Goal: Transaction & Acquisition: Book appointment/travel/reservation

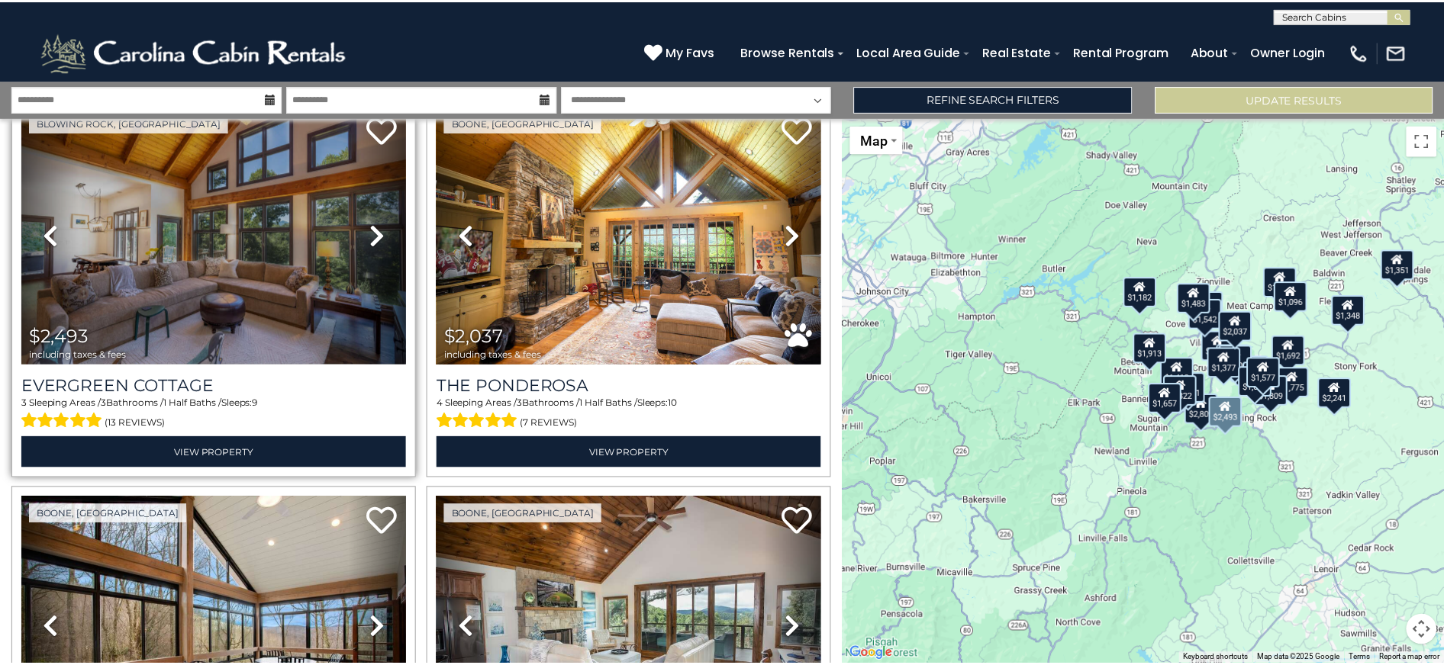
scroll to position [1068, 0]
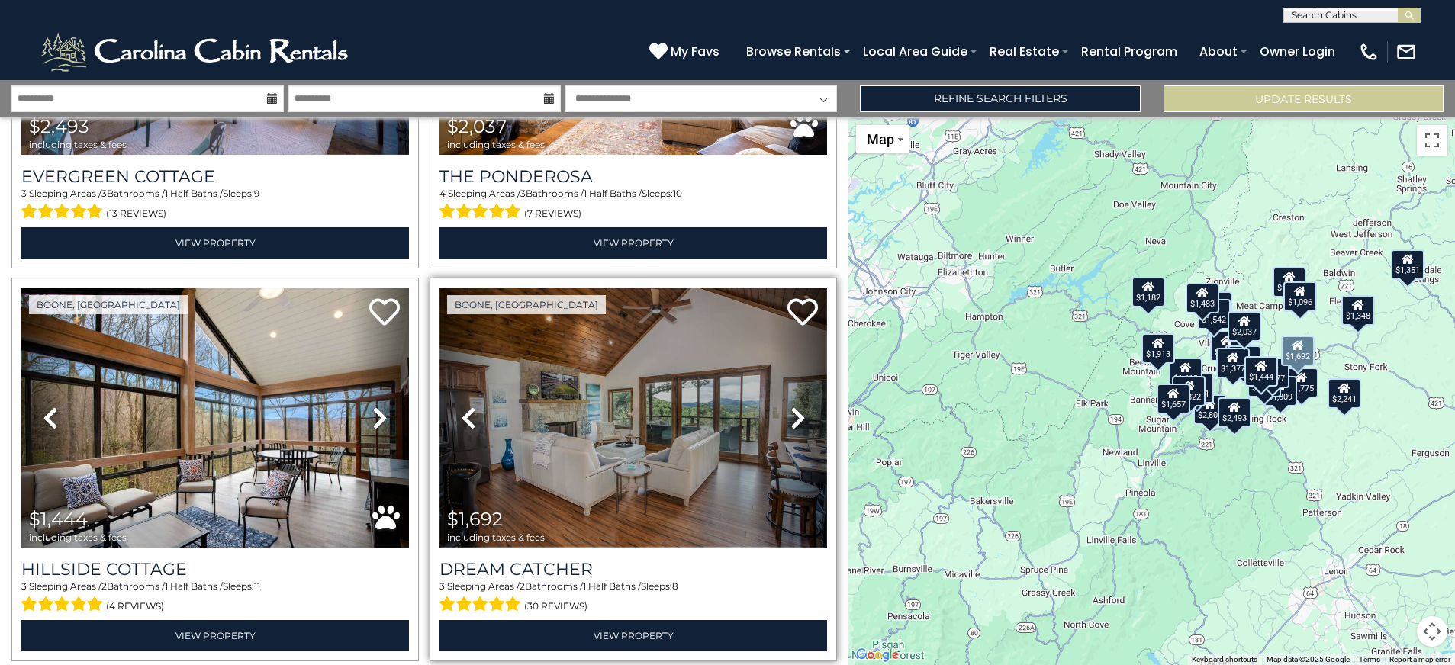
click at [620, 453] on img at bounding box center [633, 417] width 388 height 259
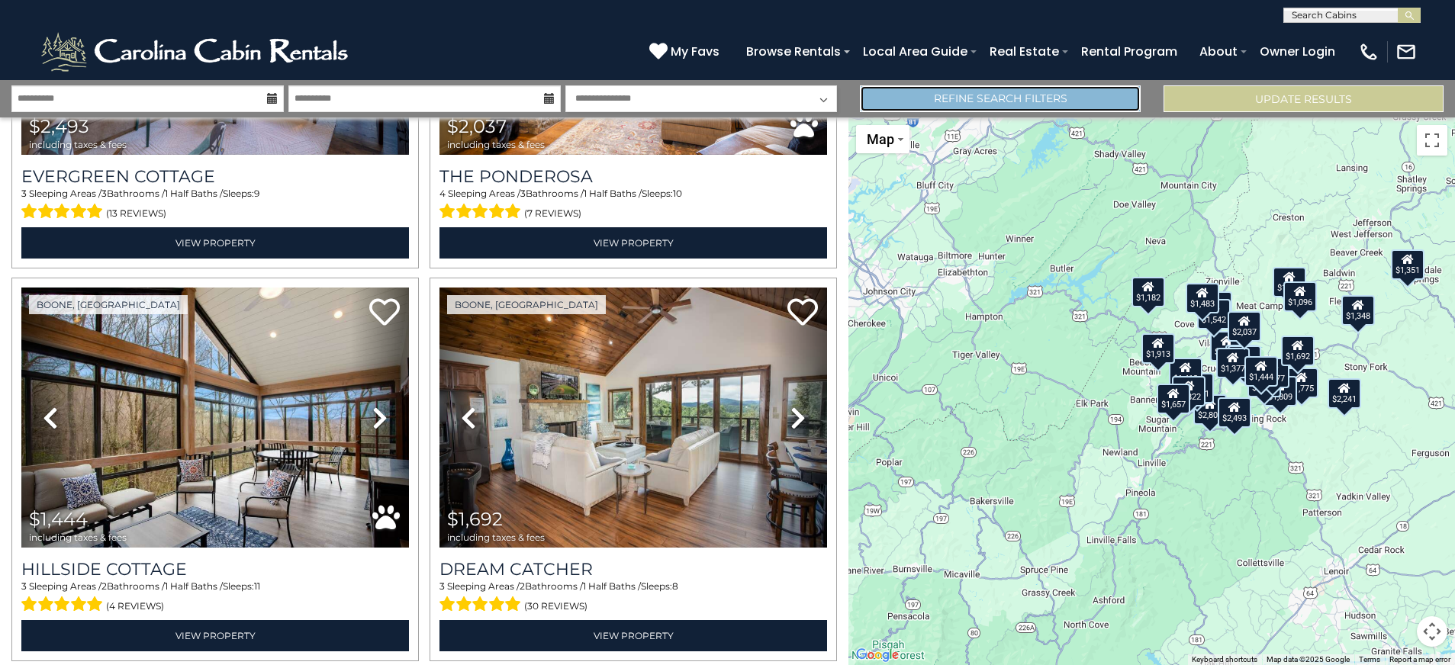
click at [987, 105] on link "Refine Search Filters" at bounding box center [1000, 98] width 280 height 27
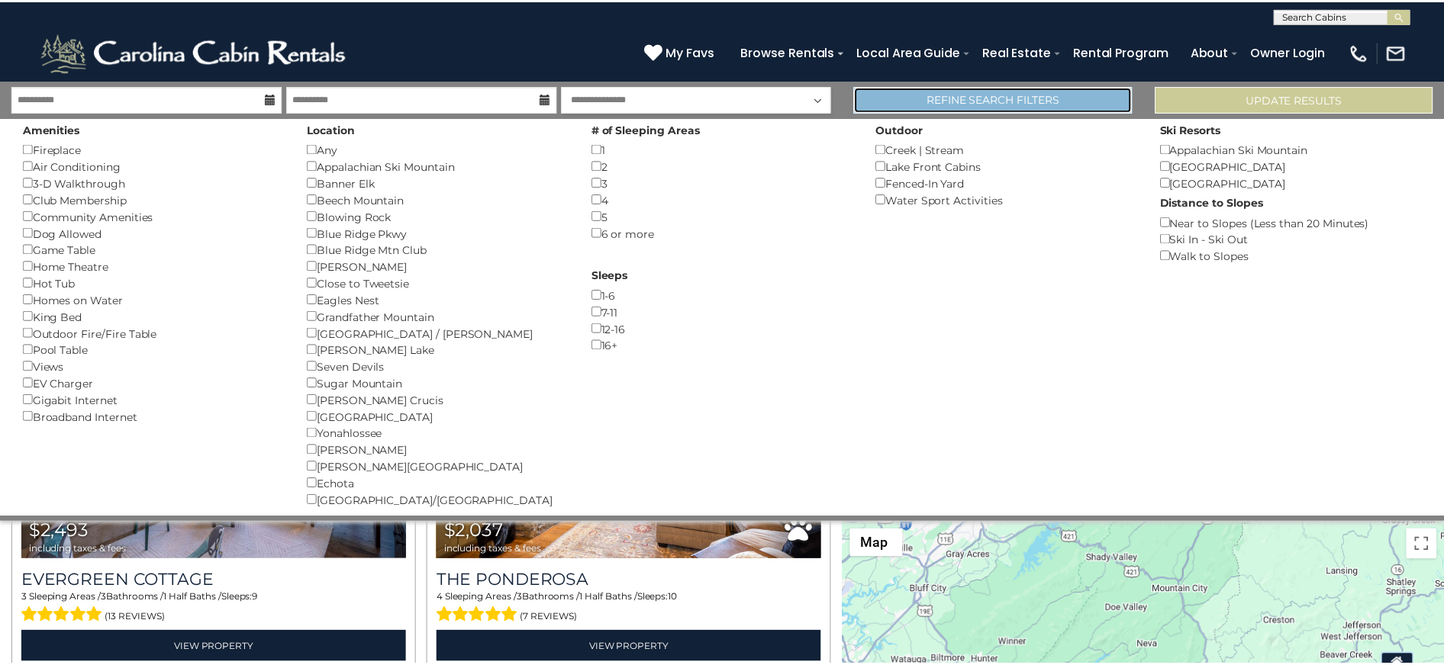
scroll to position [1064, 0]
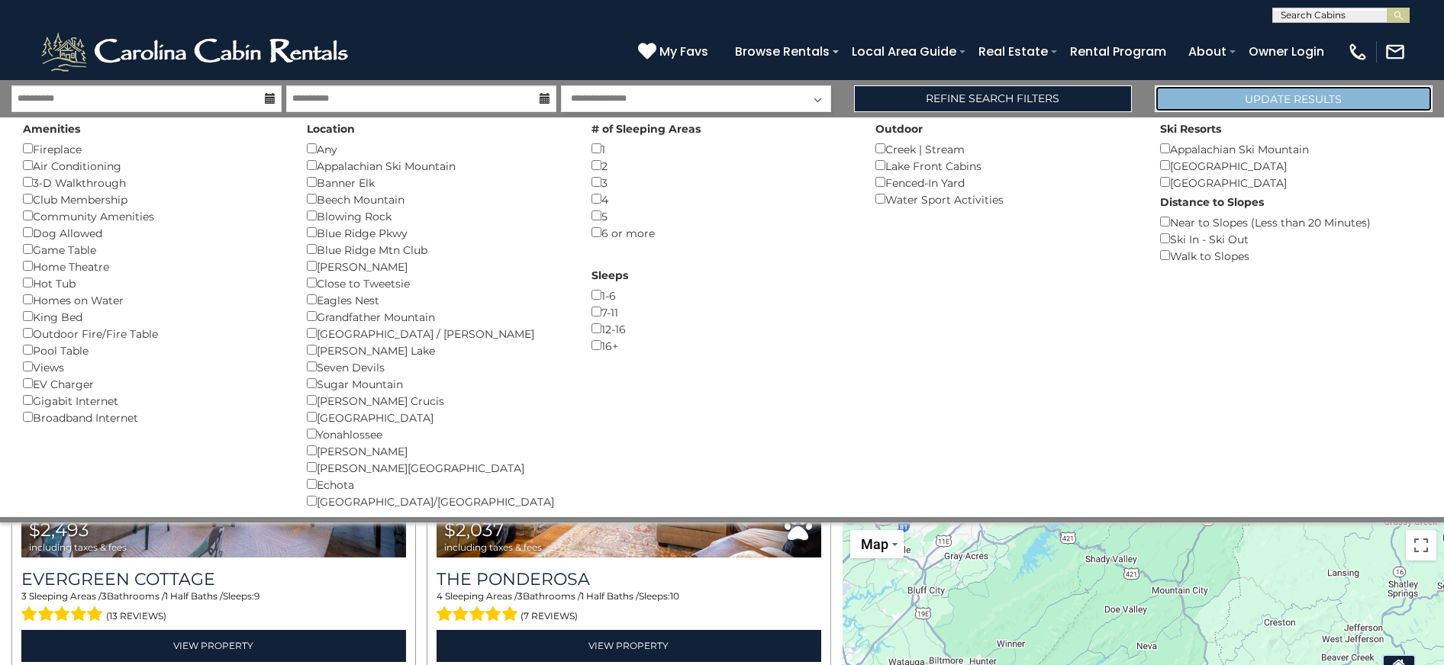
click at [1187, 108] on button "Update Results" at bounding box center [1293, 98] width 278 height 27
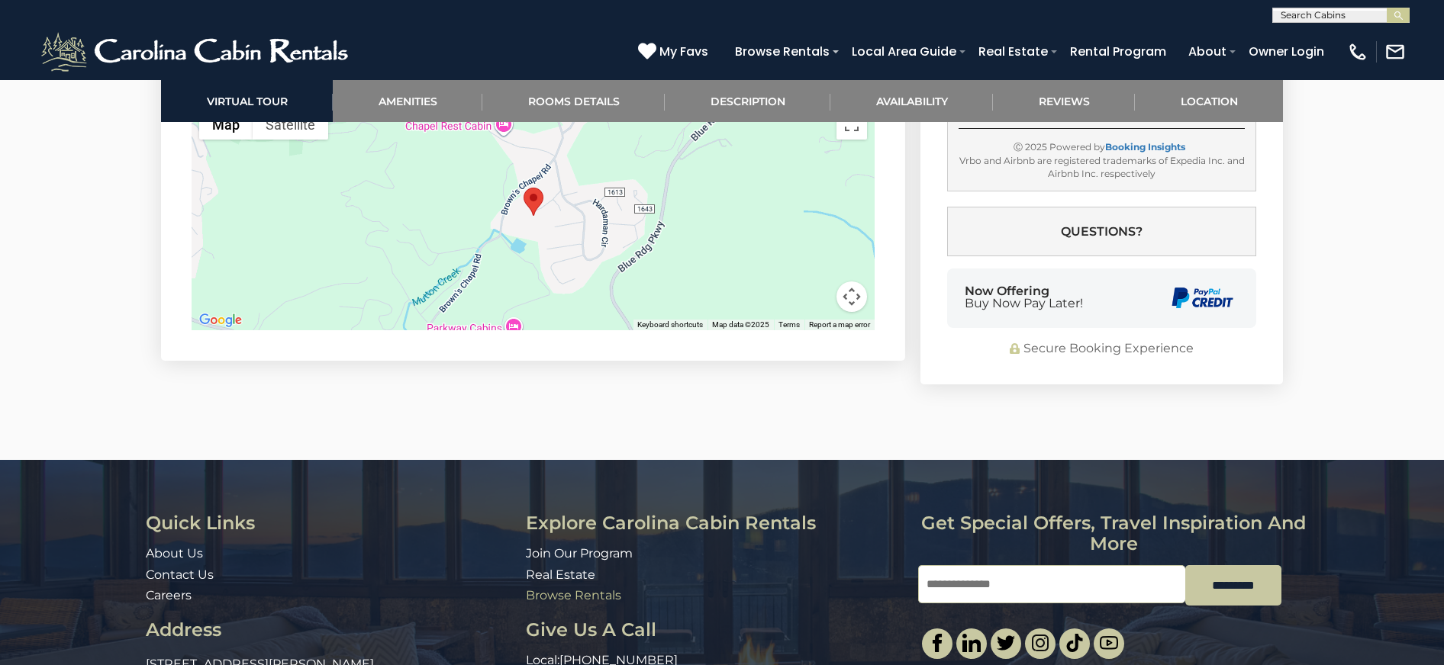
scroll to position [4372, 0]
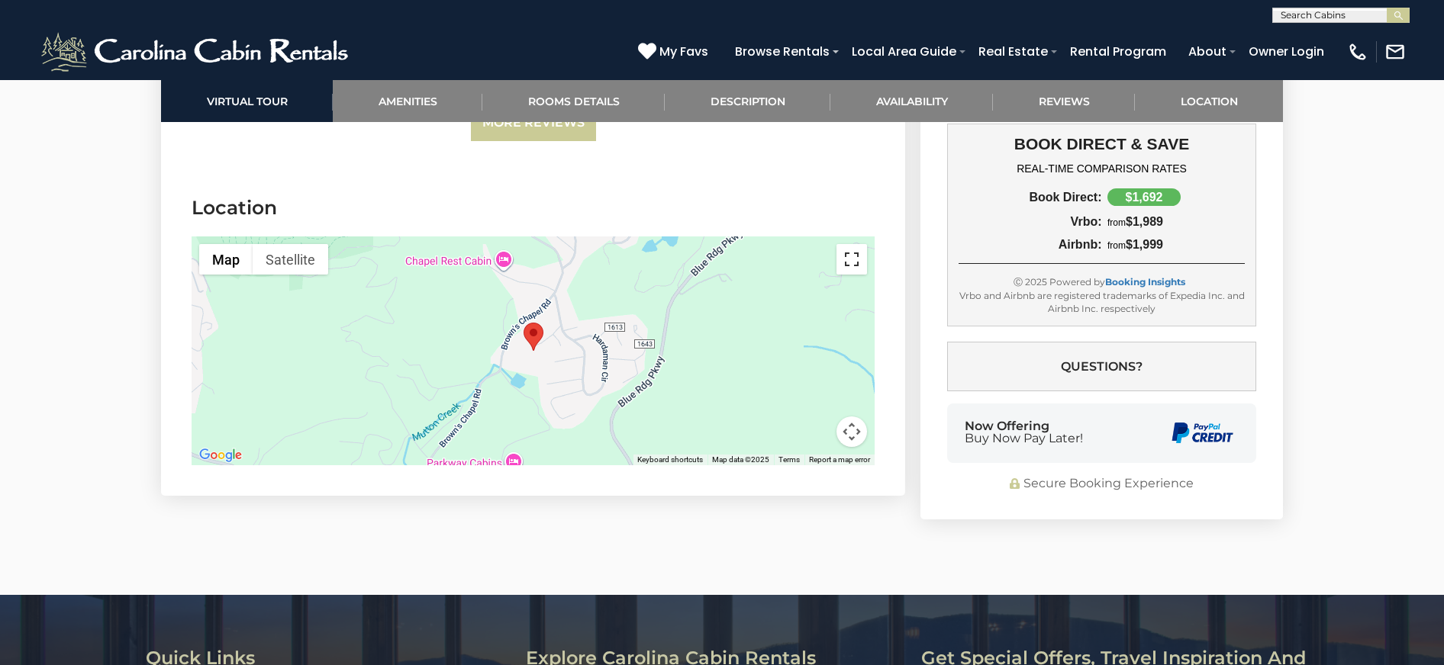
click at [852, 247] on button "Toggle fullscreen view" at bounding box center [851, 259] width 31 height 31
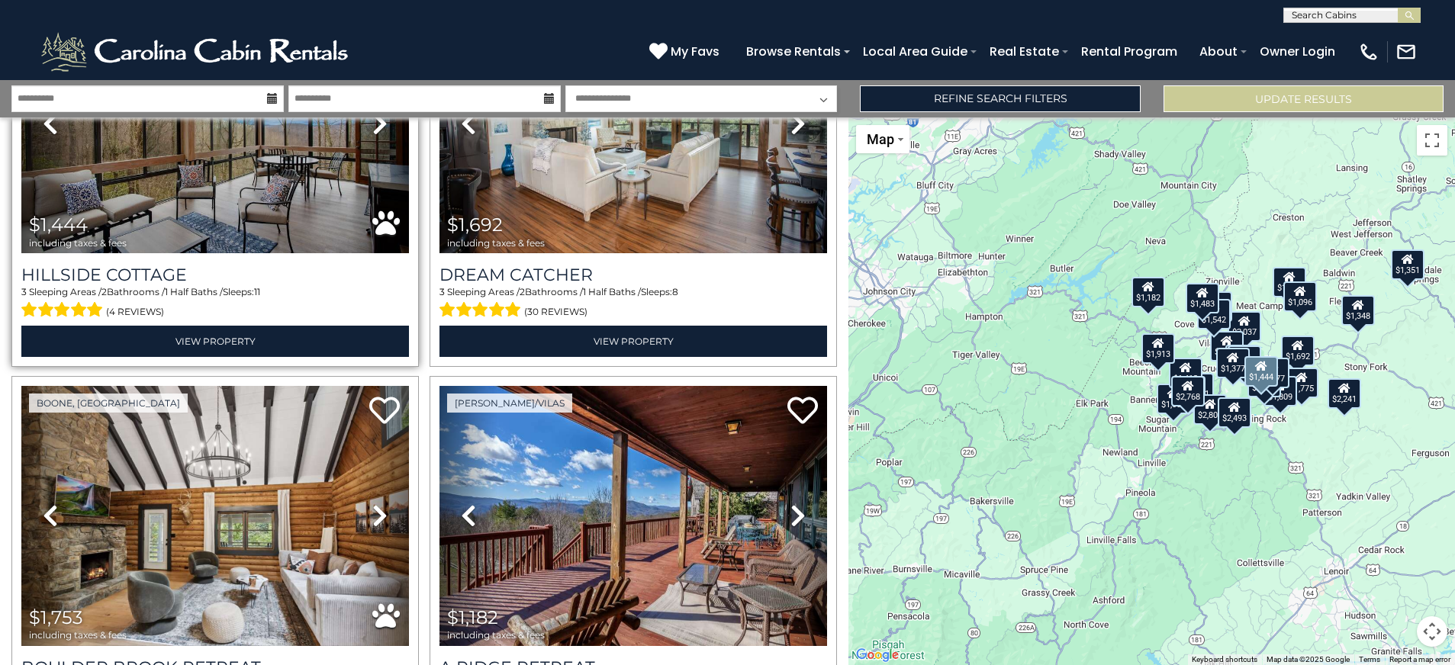
scroll to position [1450, 0]
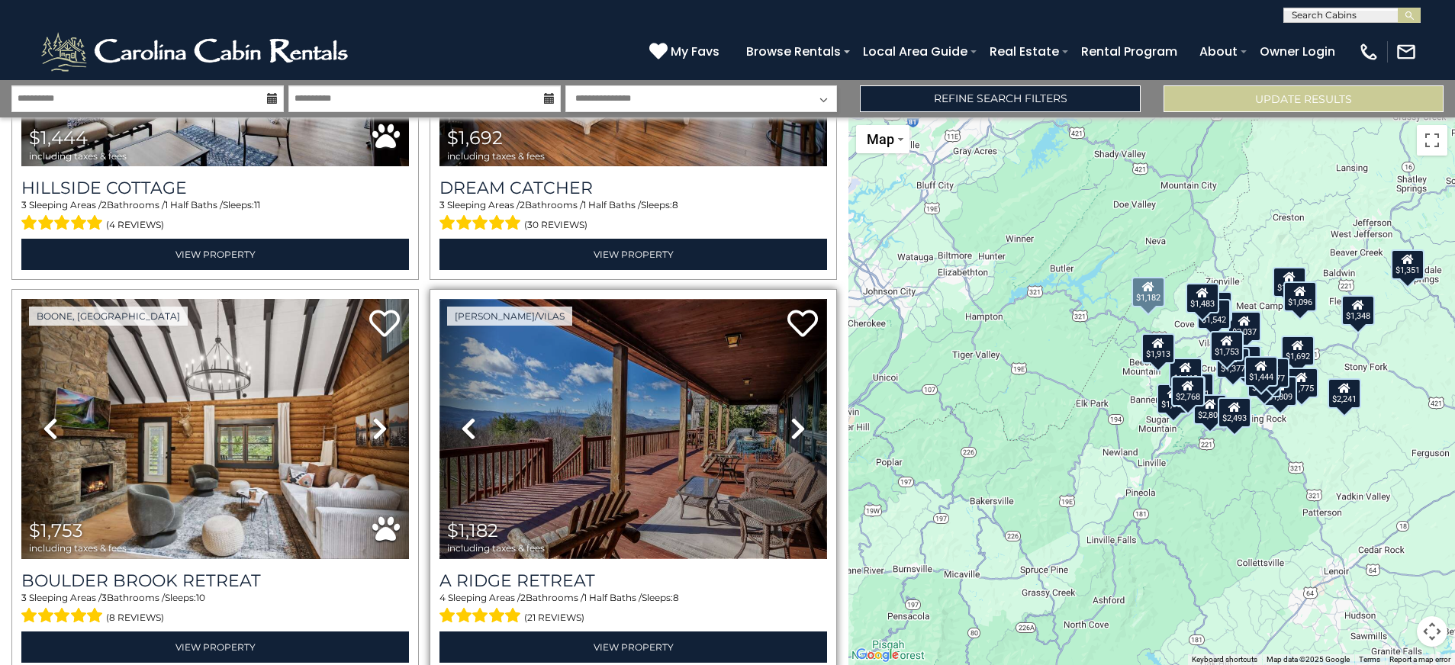
click at [529, 500] on img at bounding box center [633, 428] width 388 height 259
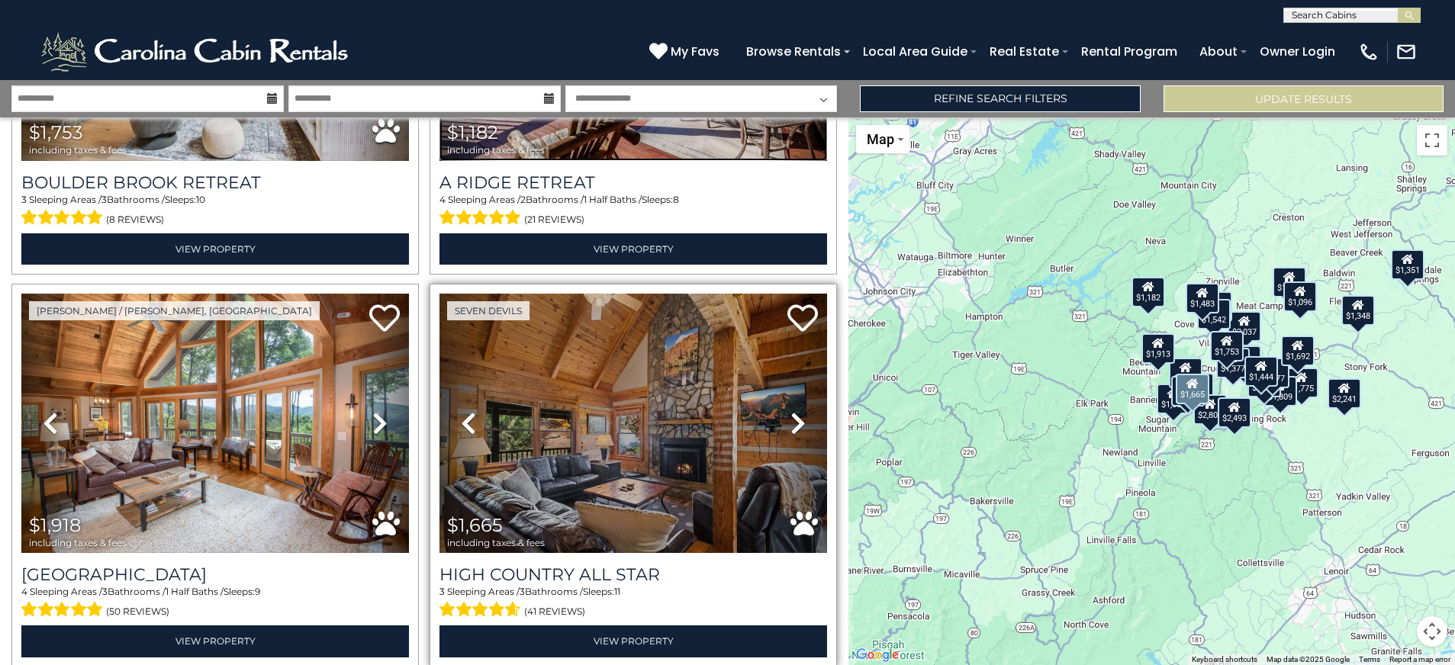
scroll to position [1907, 0]
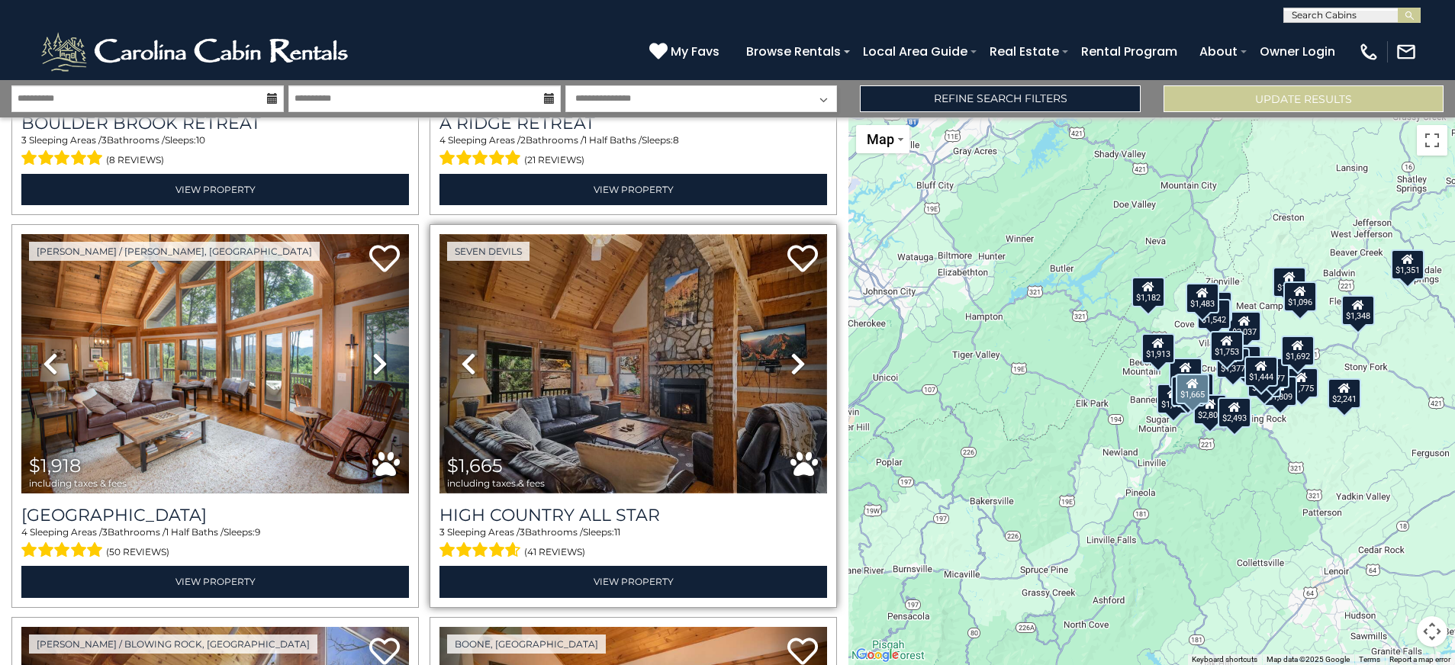
click at [645, 413] on img at bounding box center [633, 363] width 388 height 259
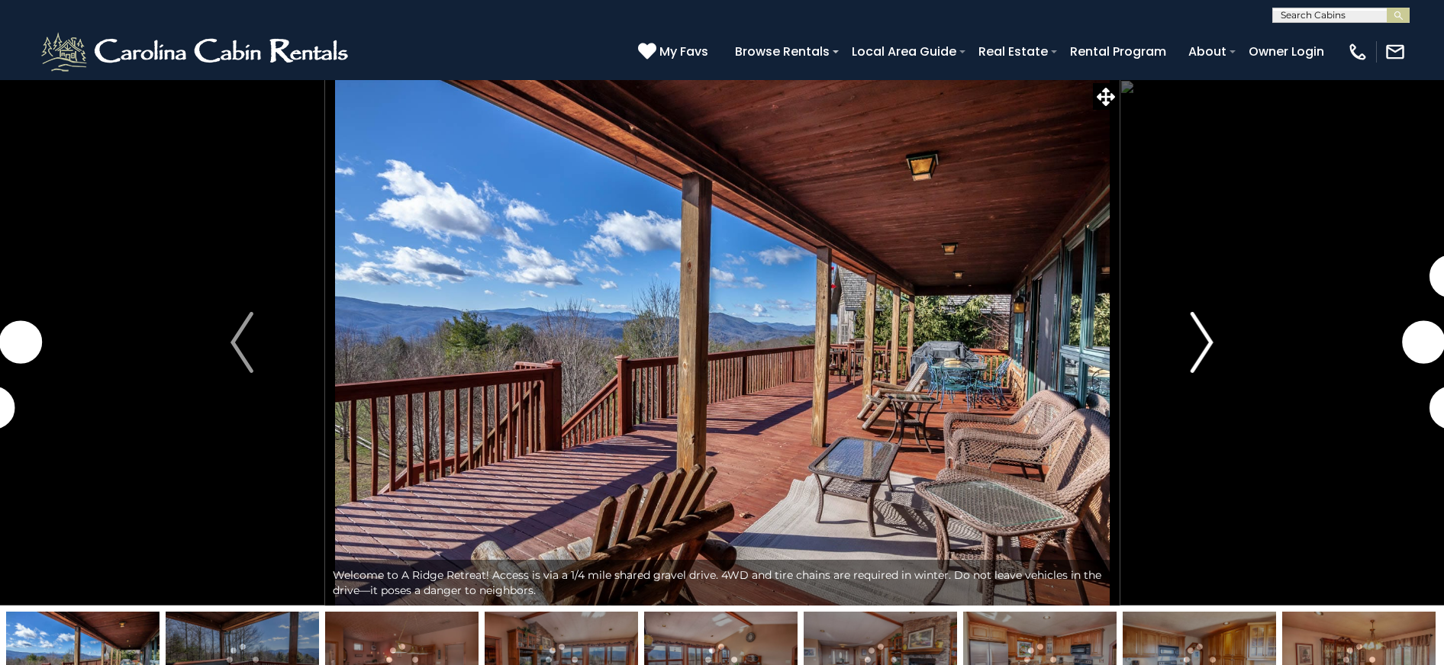
click at [1208, 355] on img "Next" at bounding box center [1201, 342] width 23 height 61
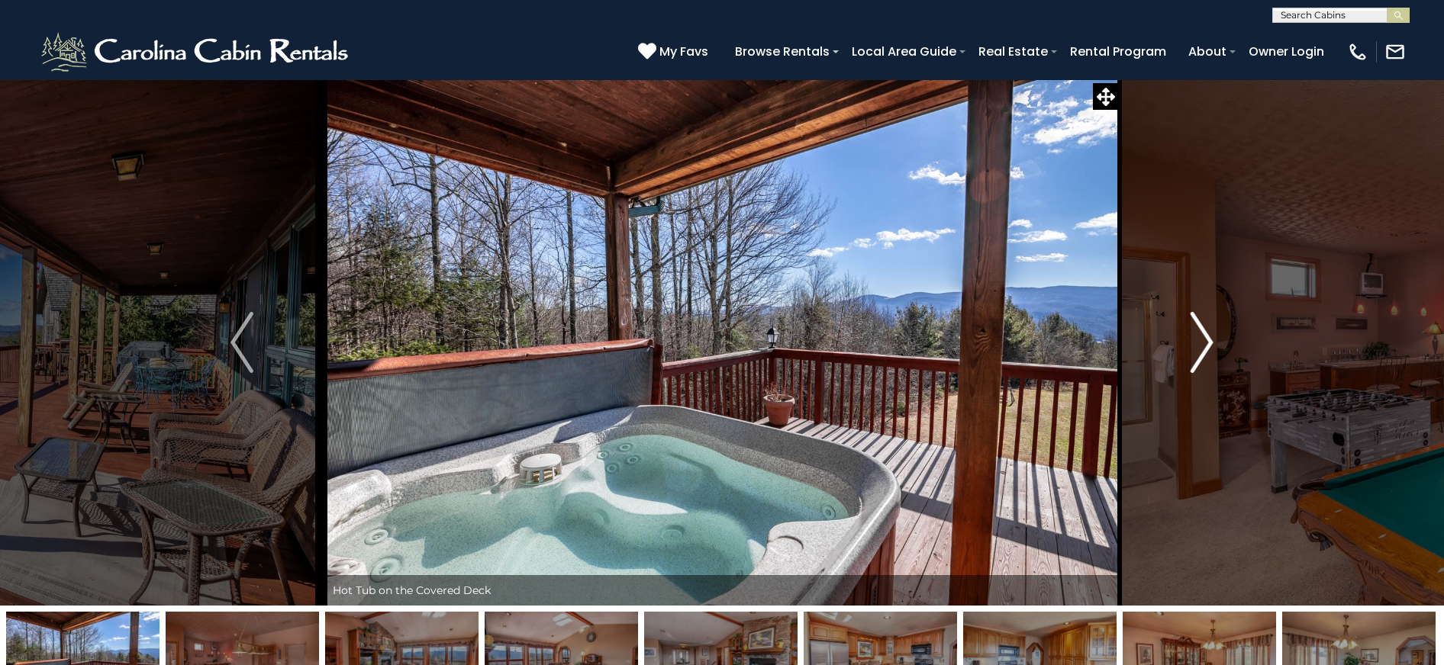
click at [1208, 355] on img "Next" at bounding box center [1201, 342] width 23 height 61
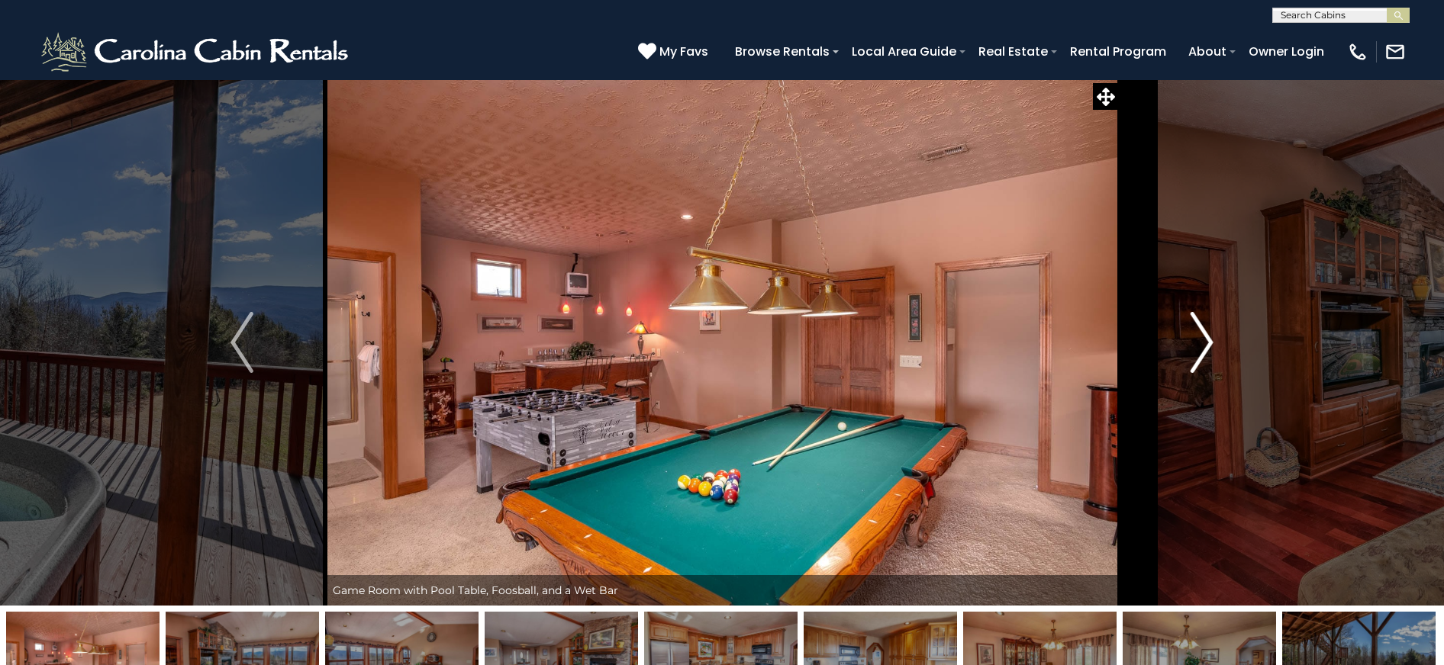
click at [1208, 355] on img "Next" at bounding box center [1201, 342] width 23 height 61
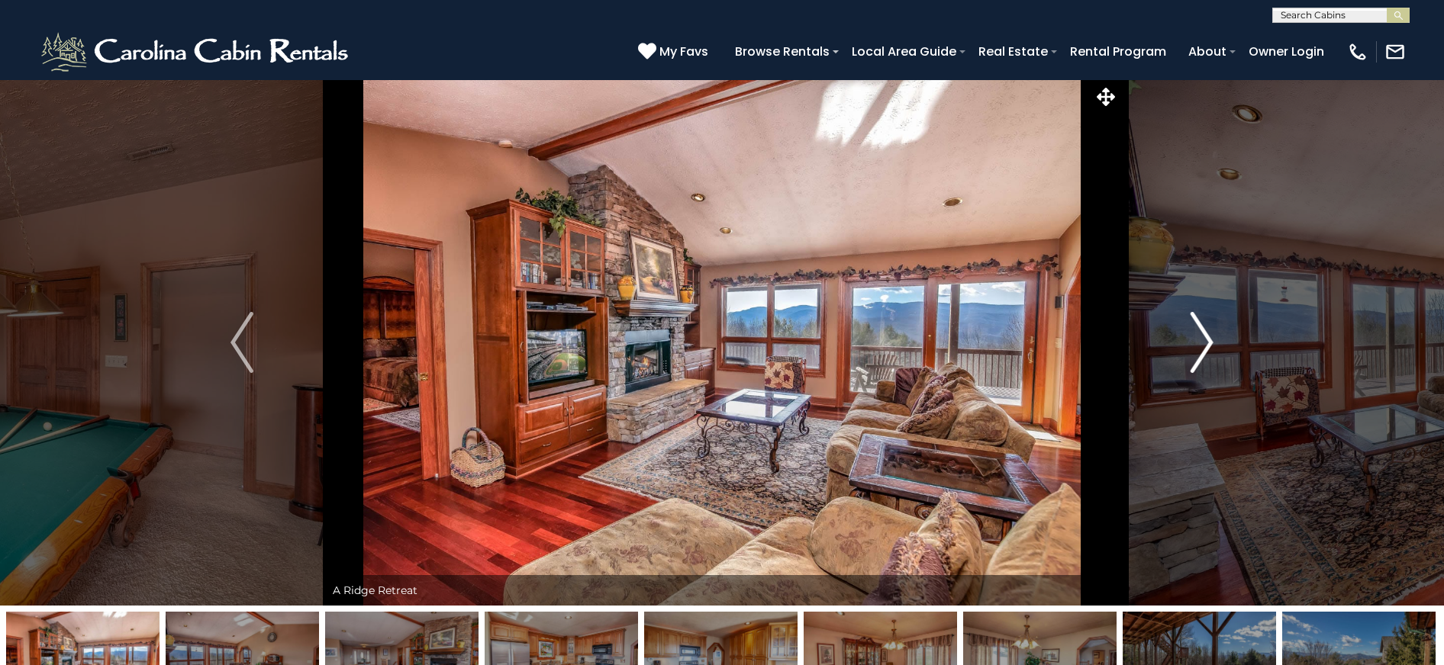
click at [1208, 355] on img "Next" at bounding box center [1201, 342] width 23 height 61
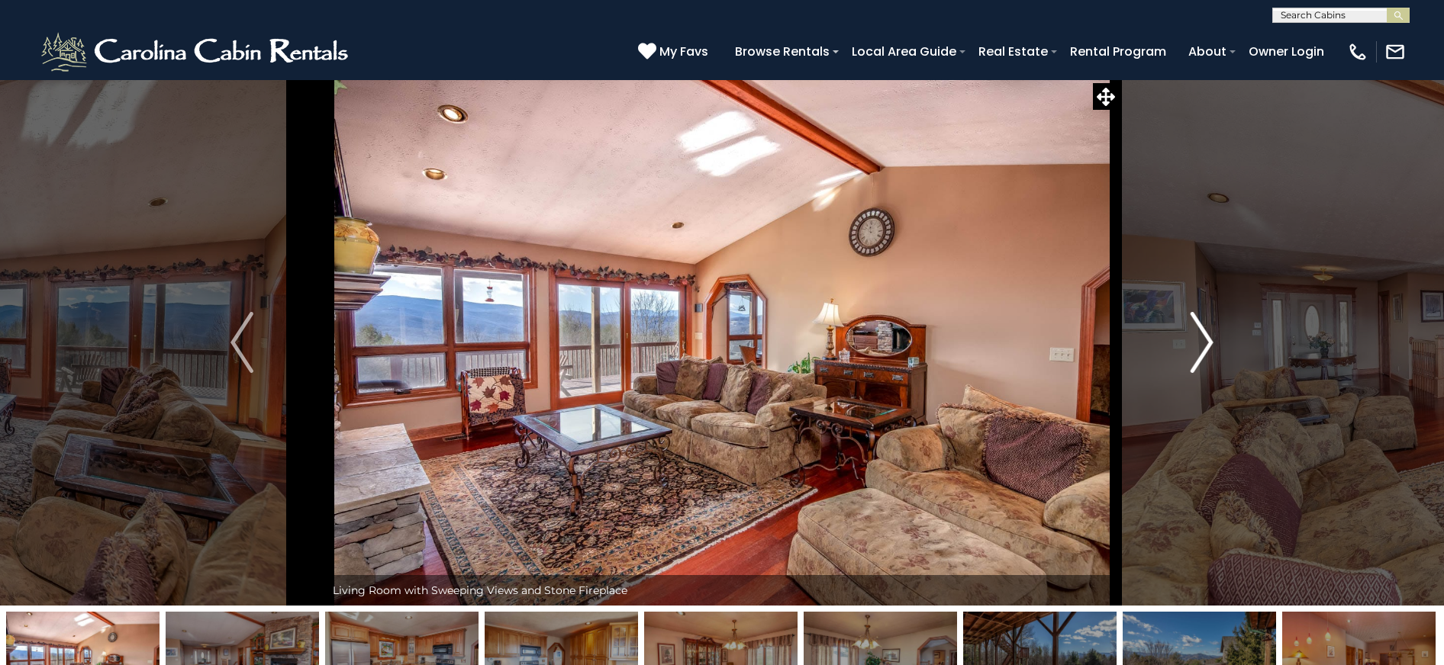
click at [1208, 355] on img "Next" at bounding box center [1201, 342] width 23 height 61
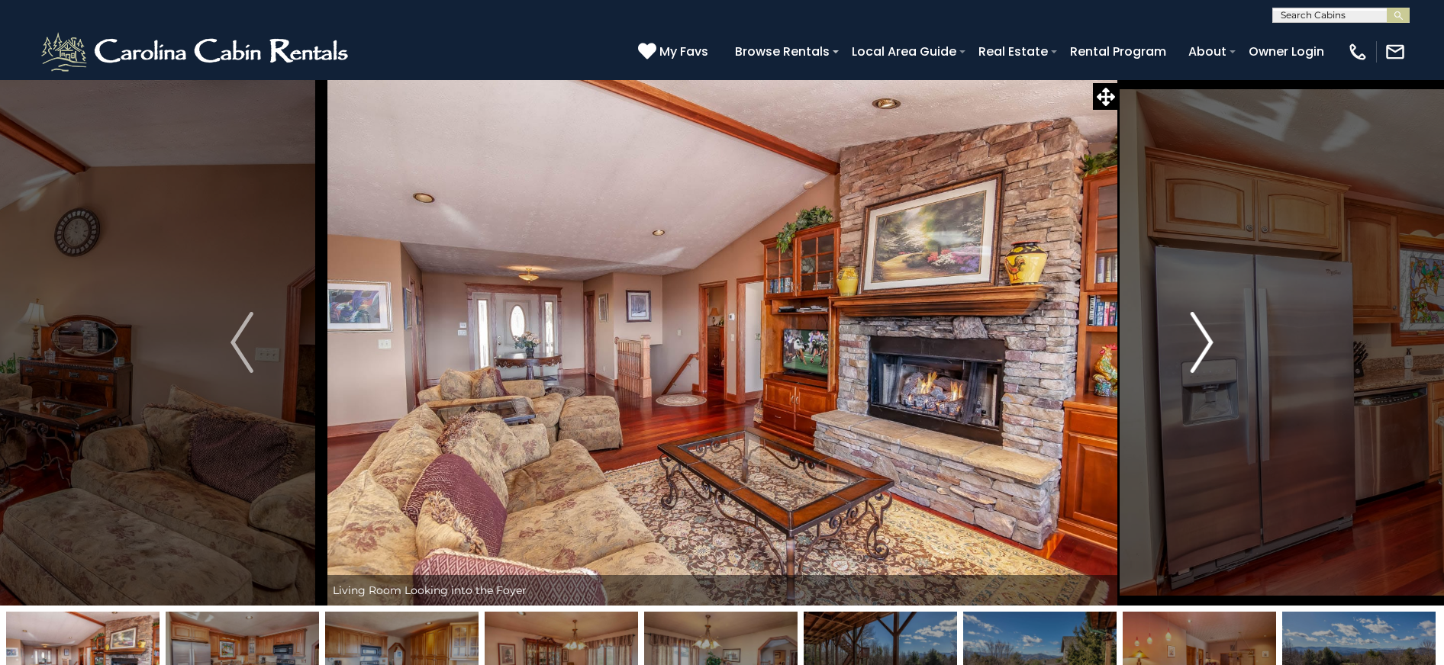
click at [1208, 355] on img "Next" at bounding box center [1201, 342] width 23 height 61
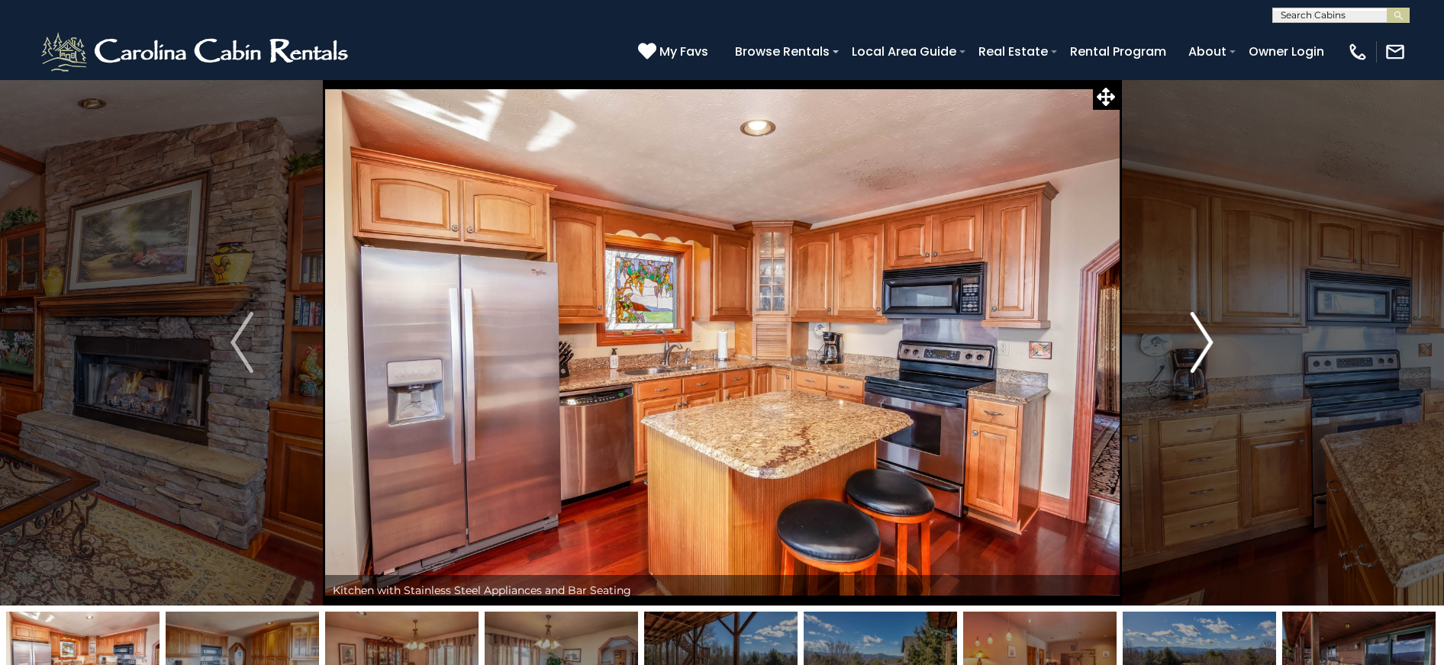
click at [1208, 355] on img "Next" at bounding box center [1201, 342] width 23 height 61
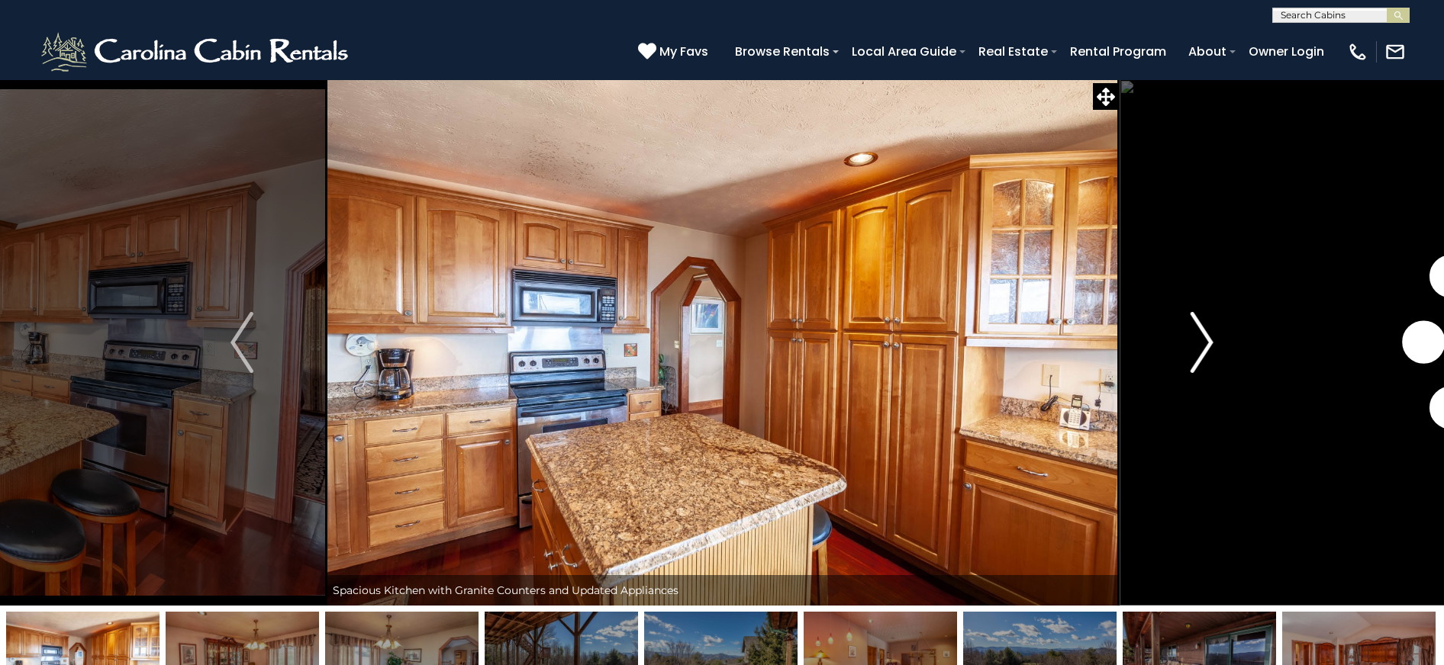
click at [1208, 355] on img "Next" at bounding box center [1201, 342] width 23 height 61
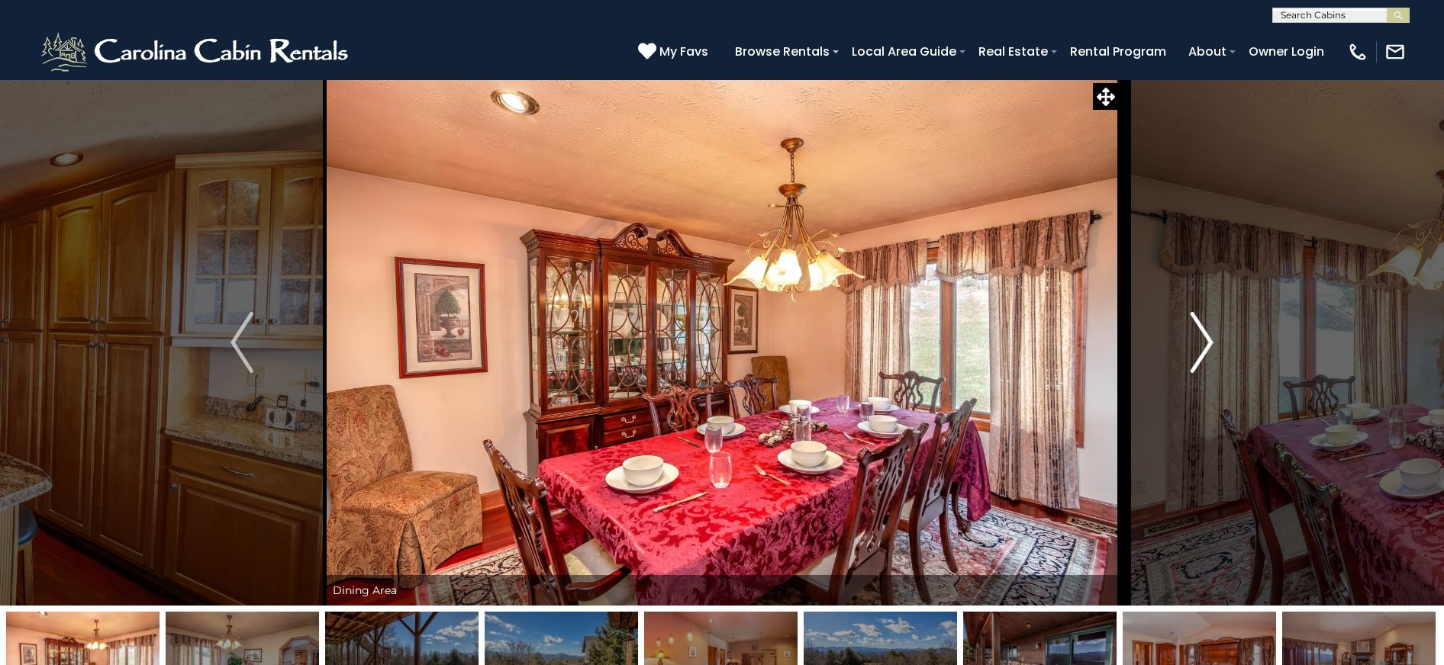
click at [1208, 355] on img "Next" at bounding box center [1201, 342] width 23 height 61
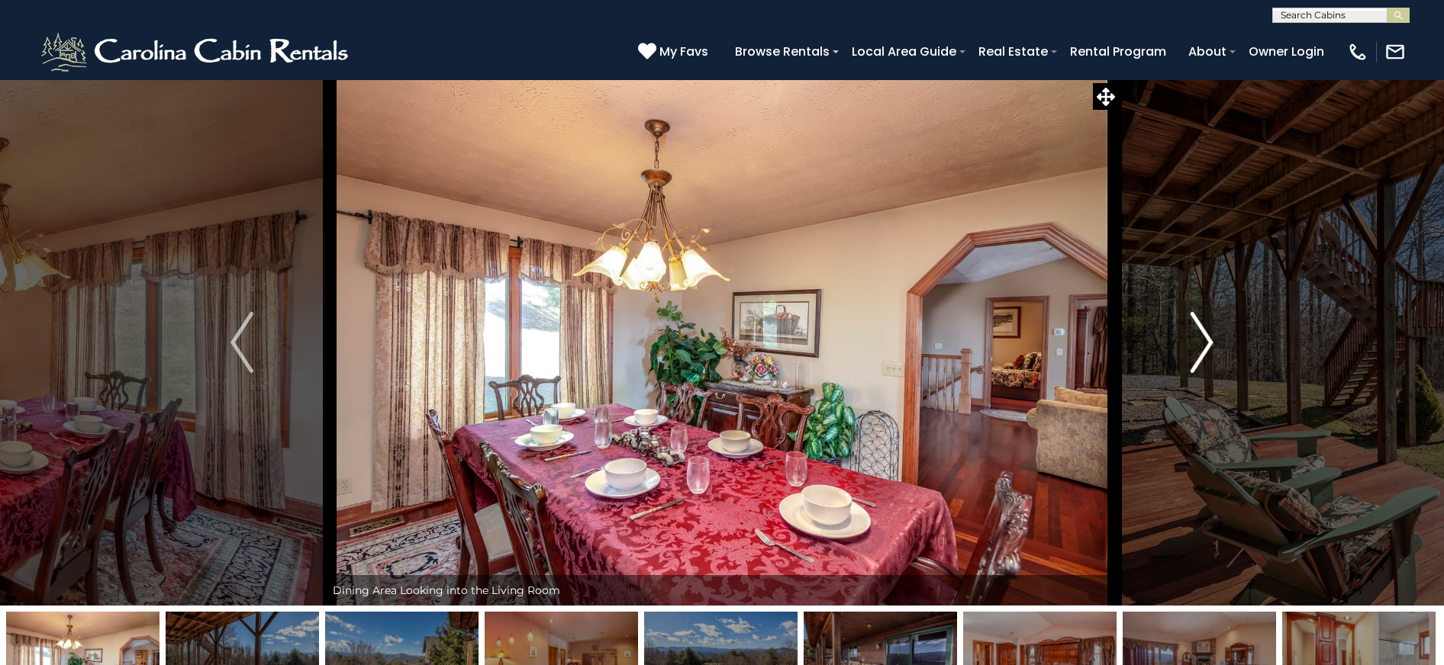
click at [1208, 355] on img "Next" at bounding box center [1201, 342] width 23 height 61
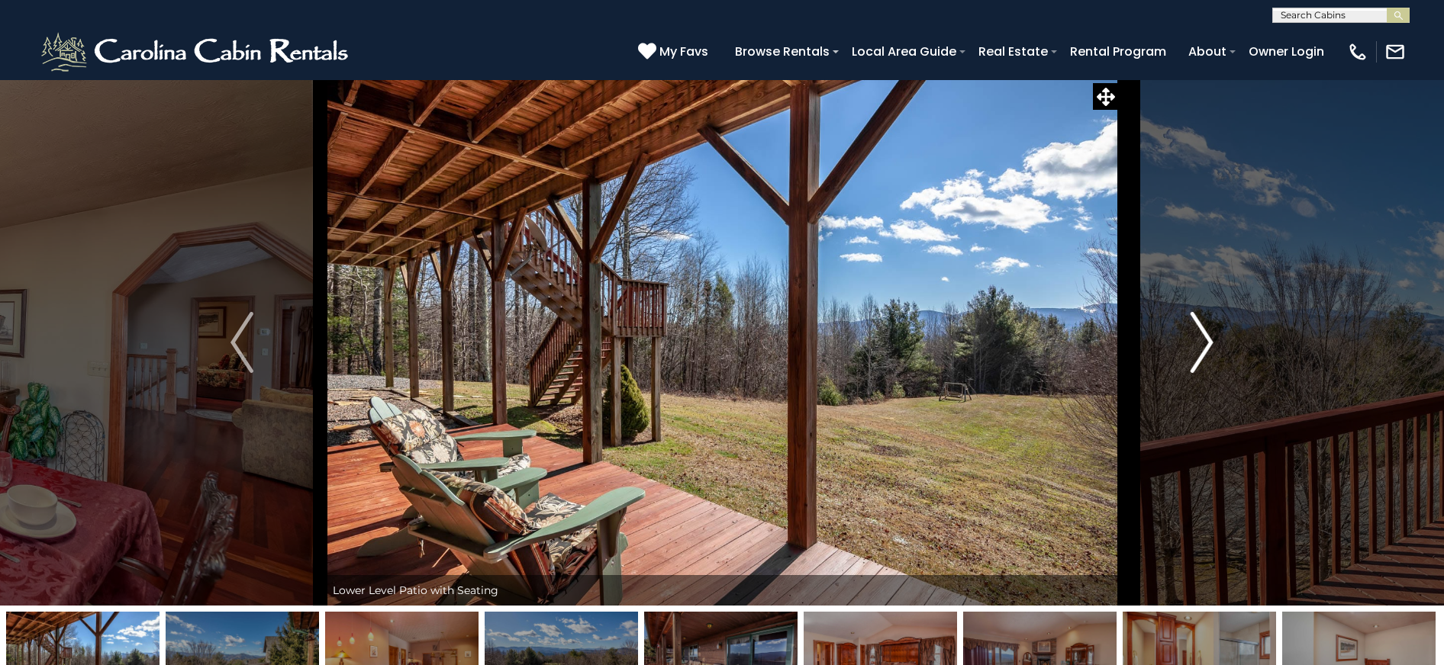
click at [1208, 355] on img "Next" at bounding box center [1201, 342] width 23 height 61
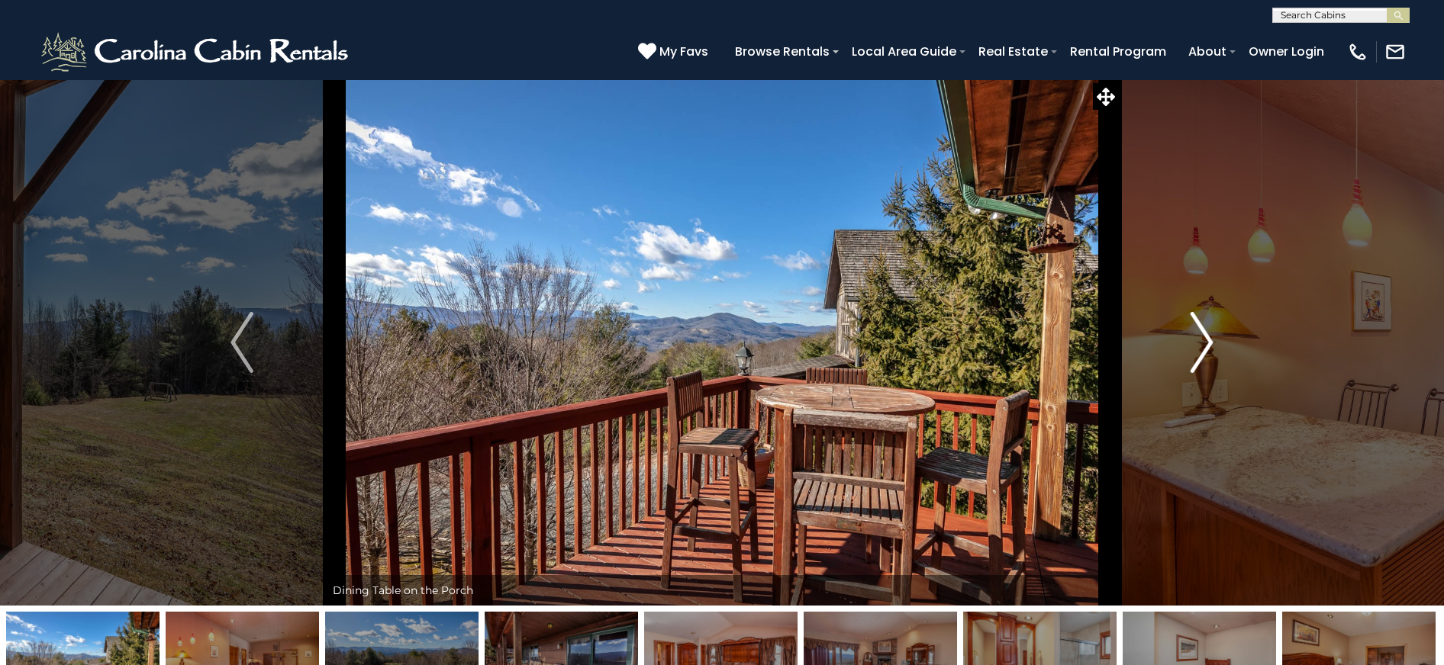
click at [1208, 355] on img "Next" at bounding box center [1201, 342] width 23 height 61
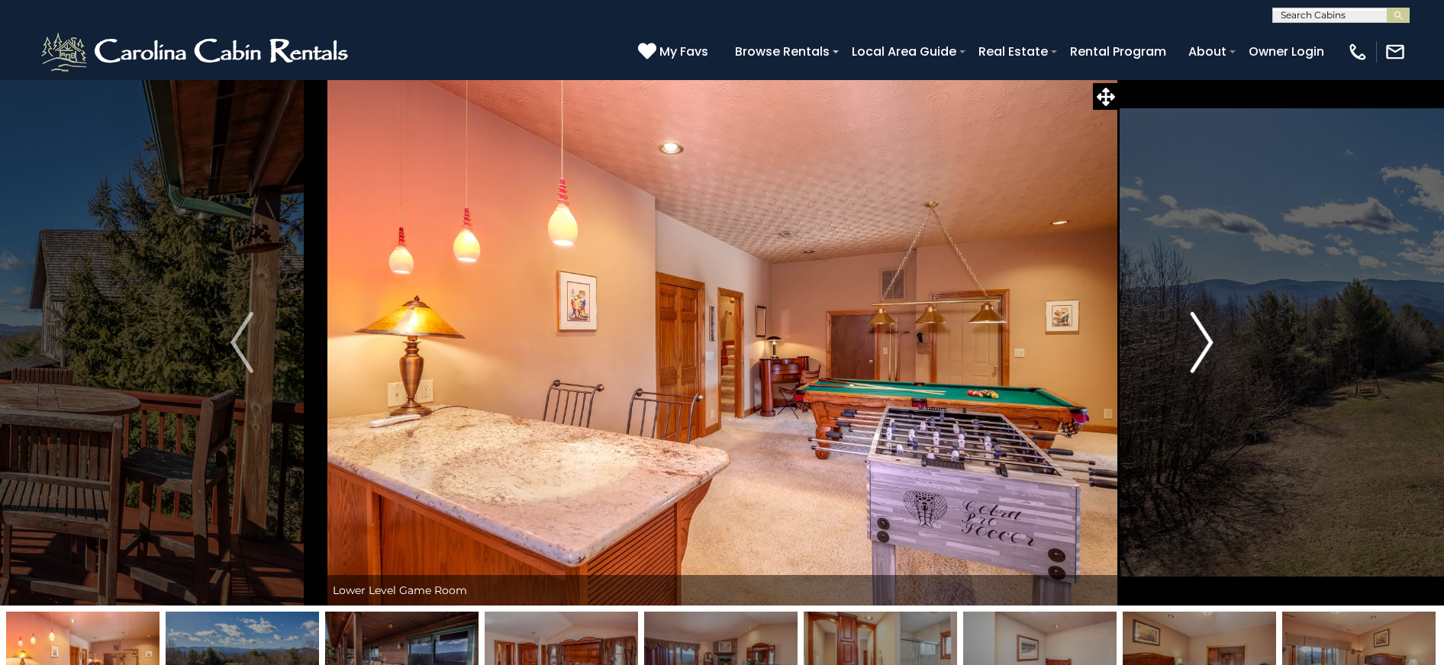
click at [1208, 355] on img "Next" at bounding box center [1201, 342] width 23 height 61
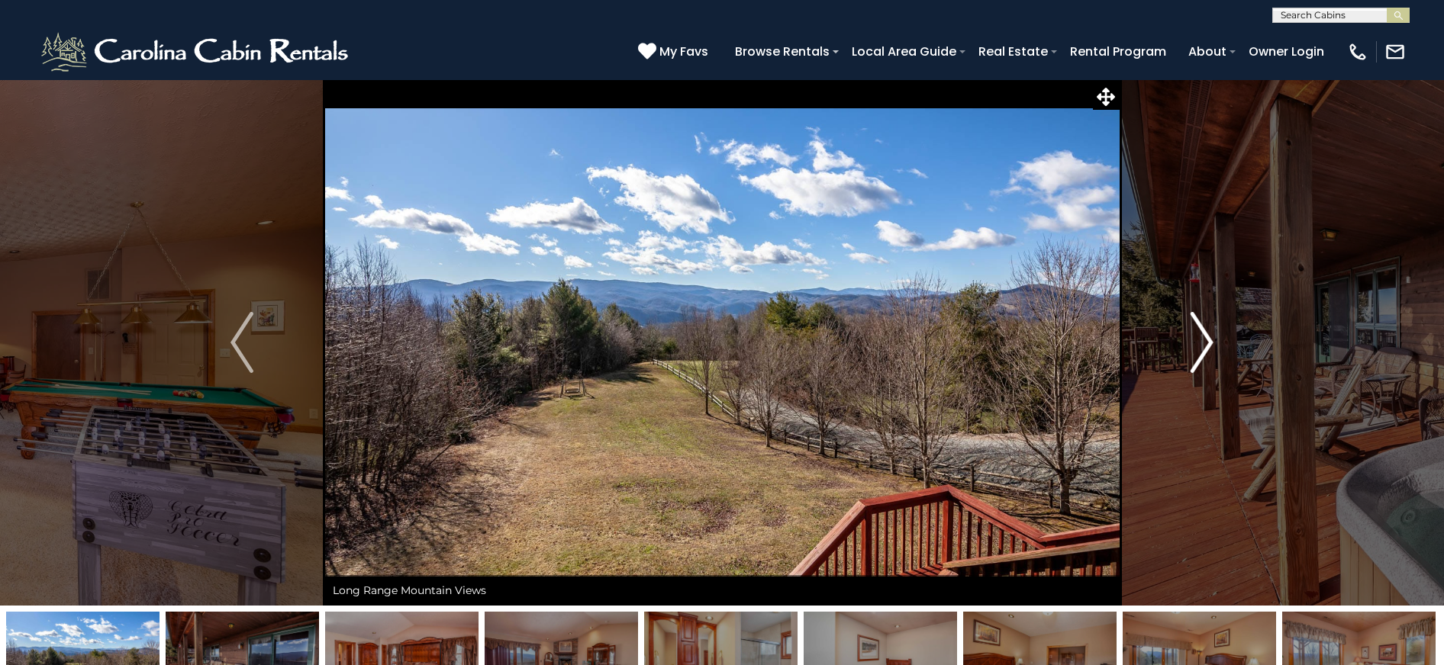
click at [1208, 355] on img "Next" at bounding box center [1201, 342] width 23 height 61
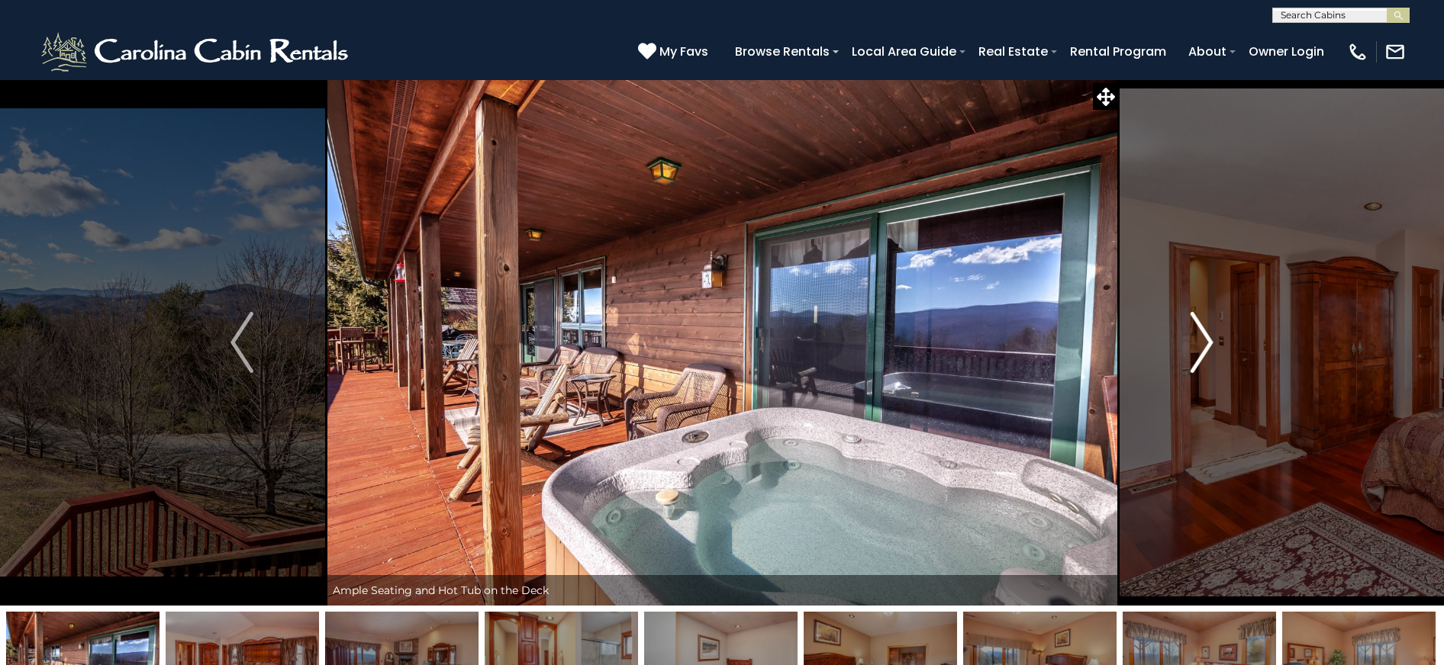
click at [1208, 355] on img "Next" at bounding box center [1201, 342] width 23 height 61
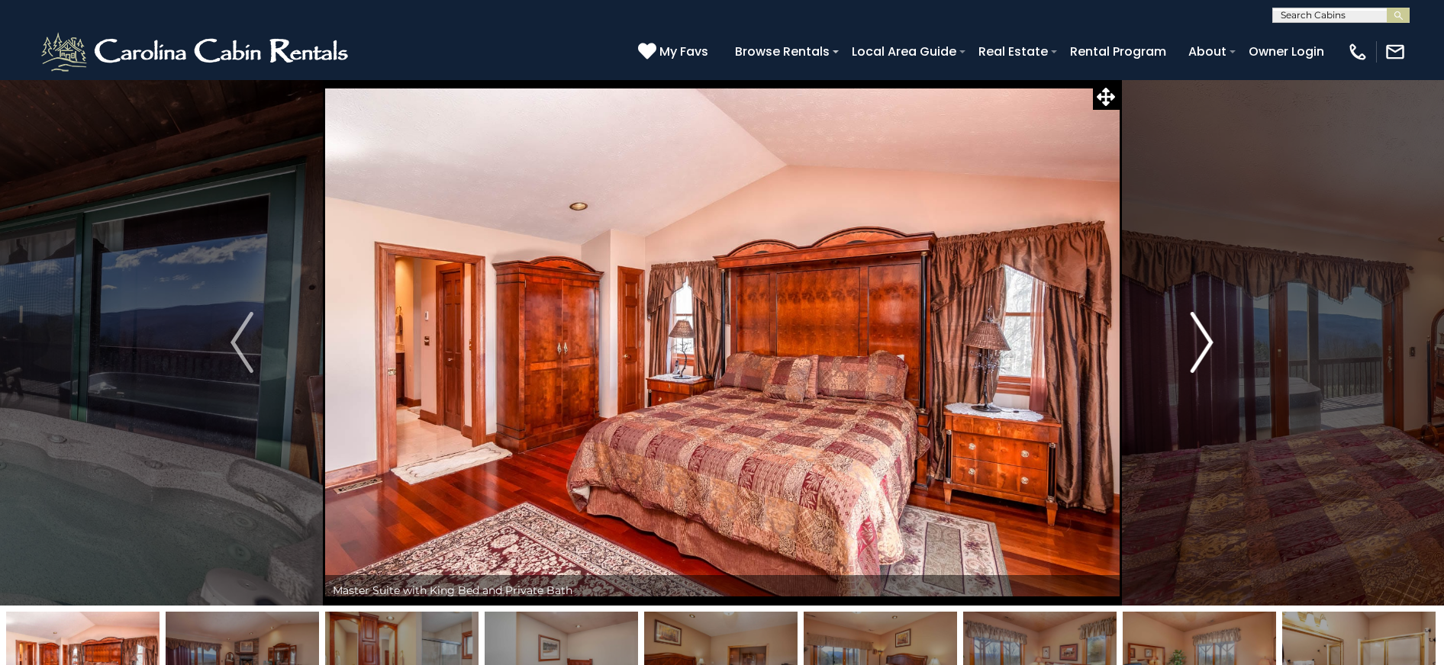
click at [1208, 355] on img "Next" at bounding box center [1201, 342] width 23 height 61
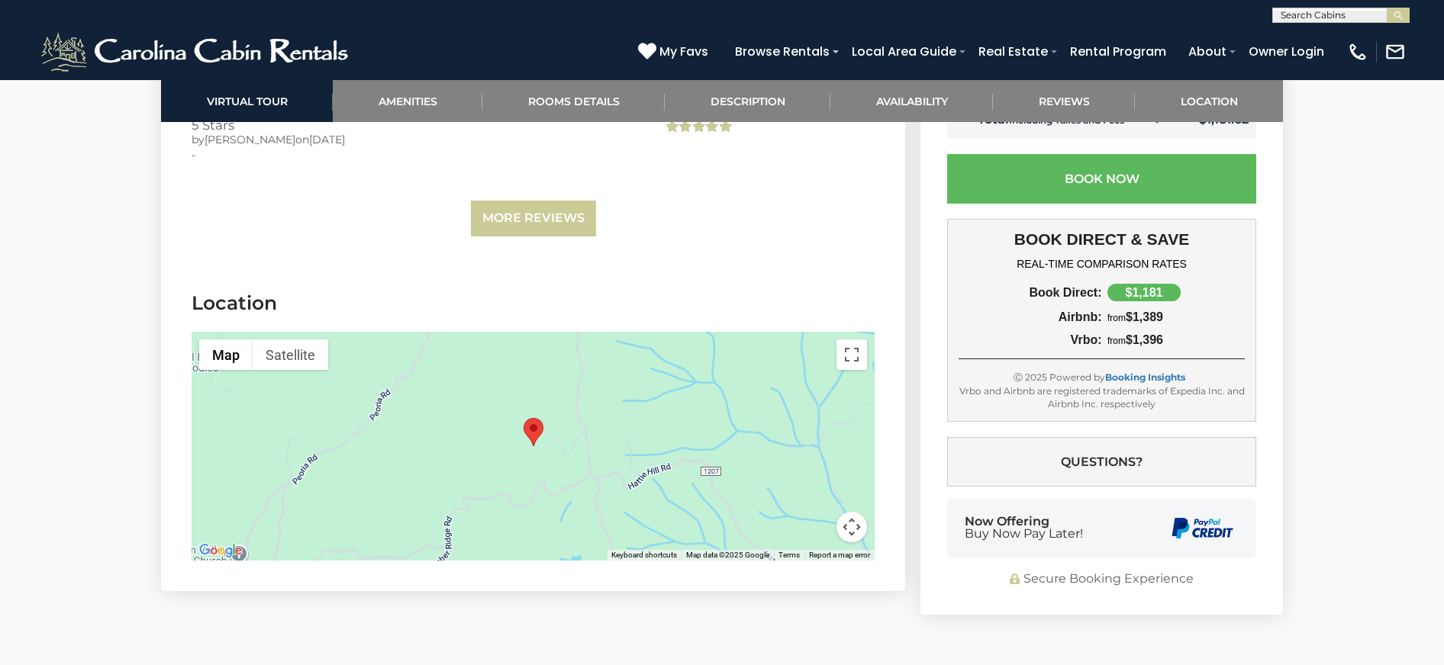
scroll to position [3891, 0]
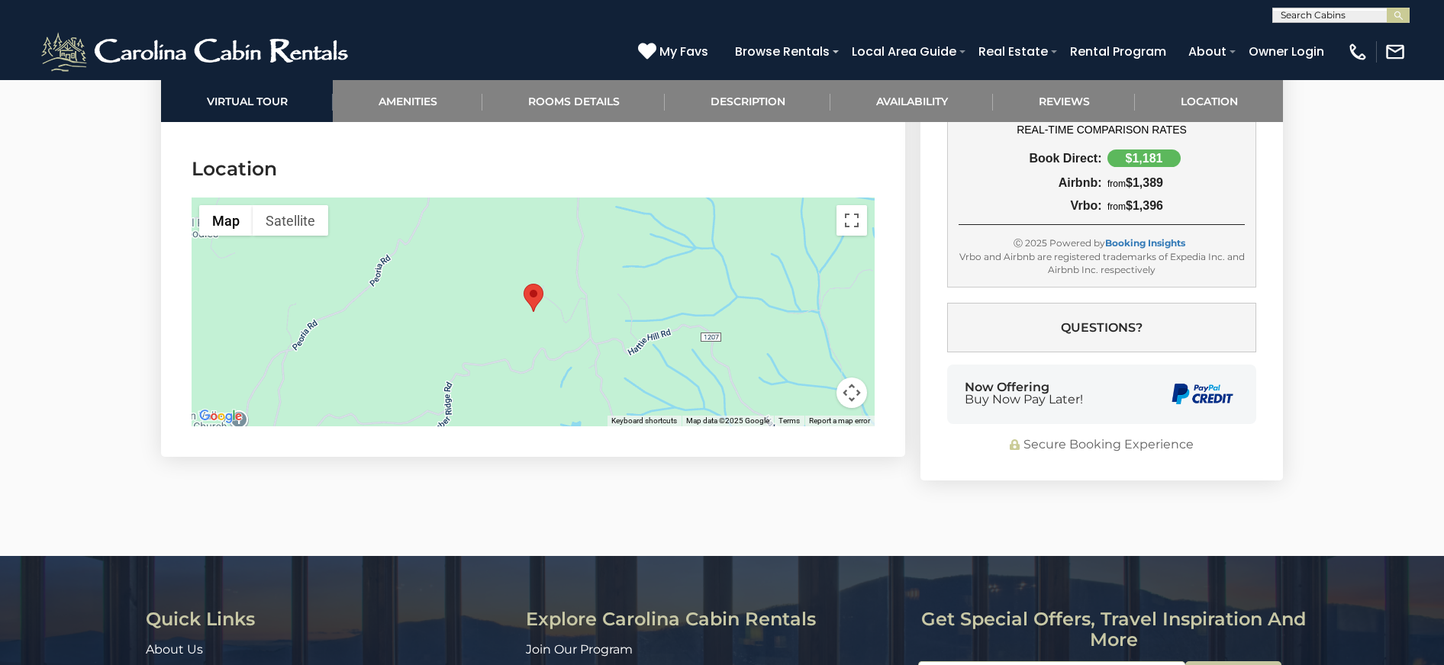
click at [552, 327] on div at bounding box center [533, 312] width 683 height 229
click at [855, 226] on button "Toggle fullscreen view" at bounding box center [851, 220] width 31 height 31
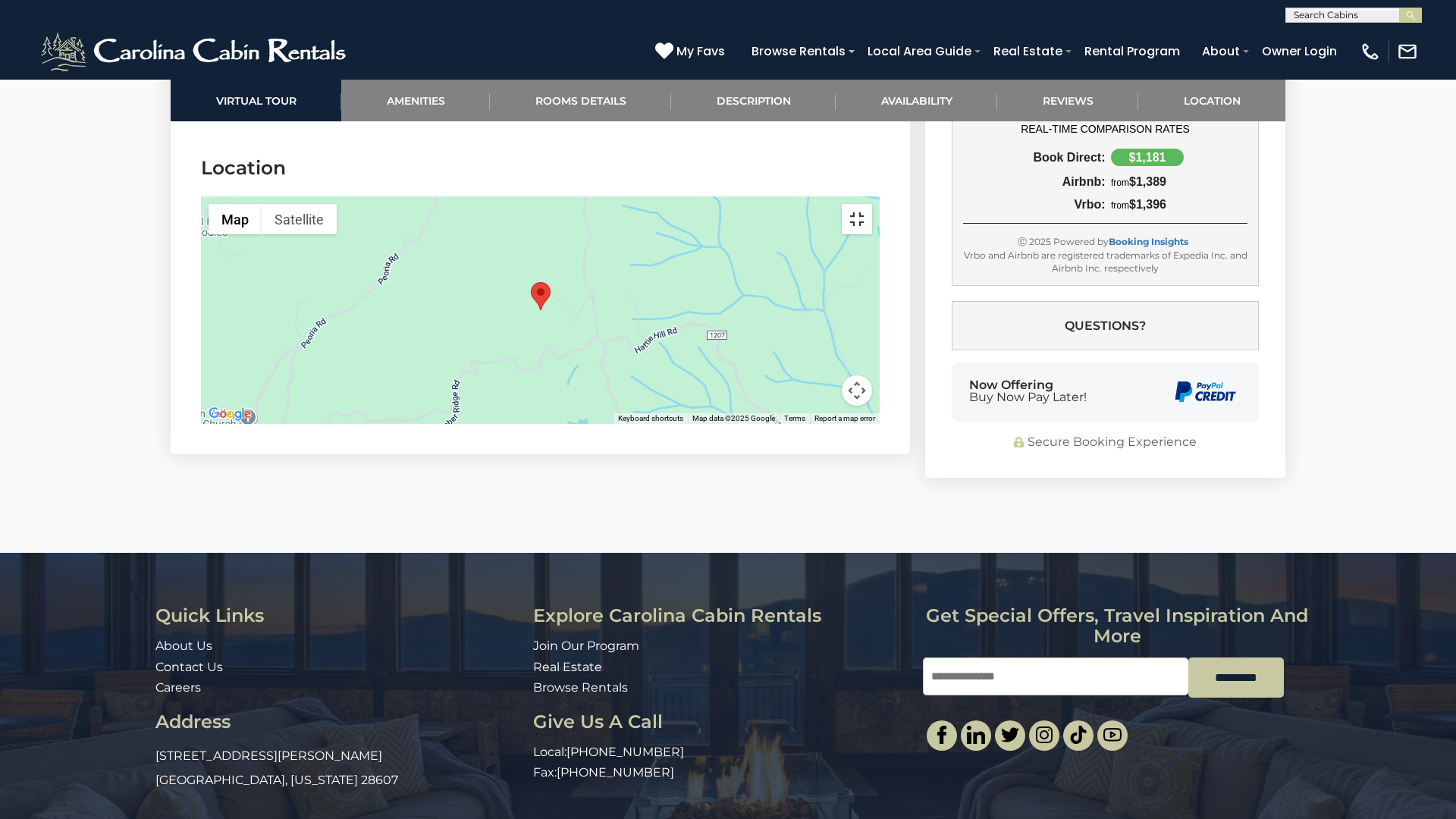
click at [872, 204] on button "Toggle fullscreen view" at bounding box center [857, 219] width 31 height 31
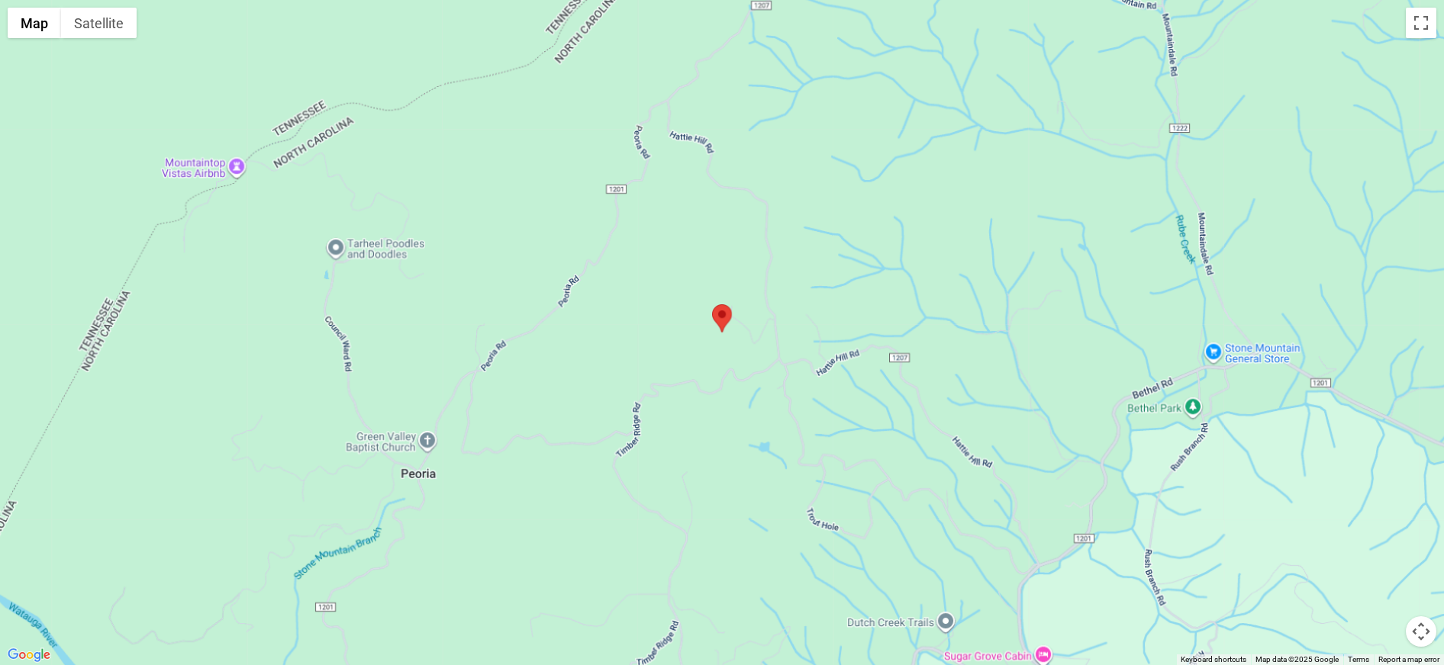
scroll to position [1832, 0]
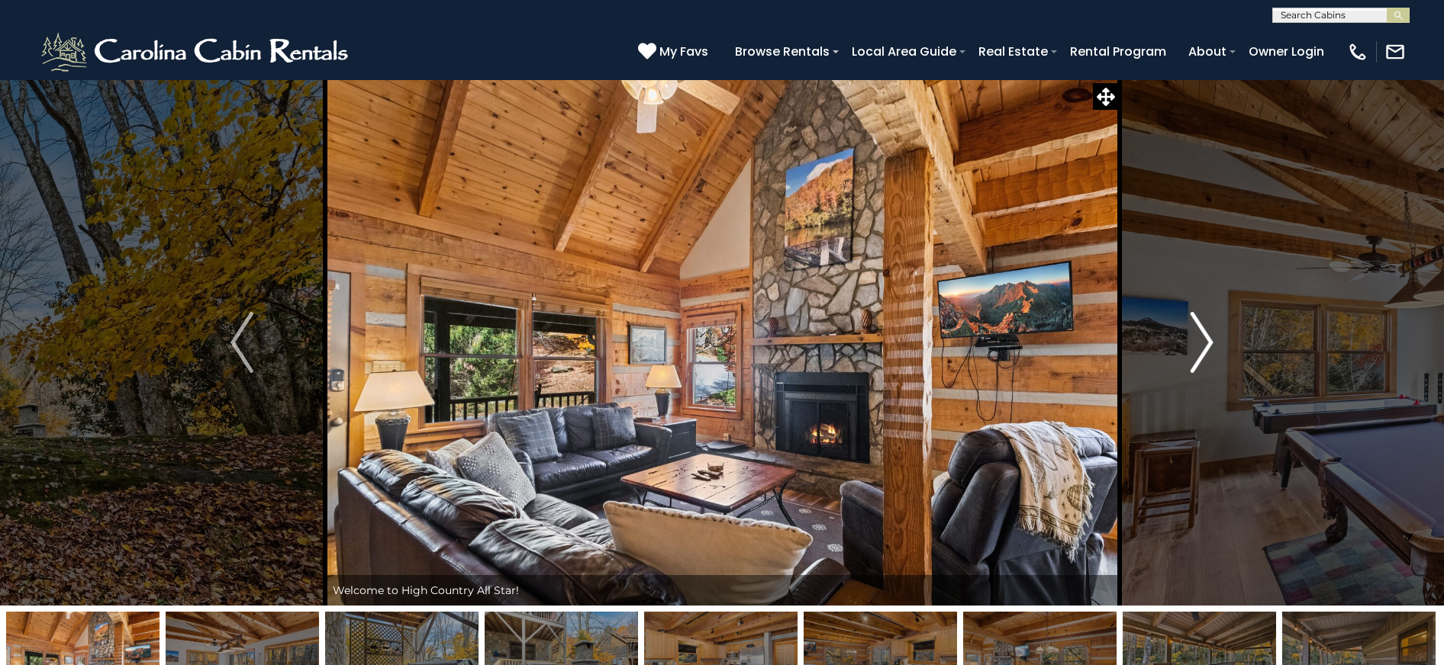
click at [1208, 347] on img "Next" at bounding box center [1201, 342] width 23 height 61
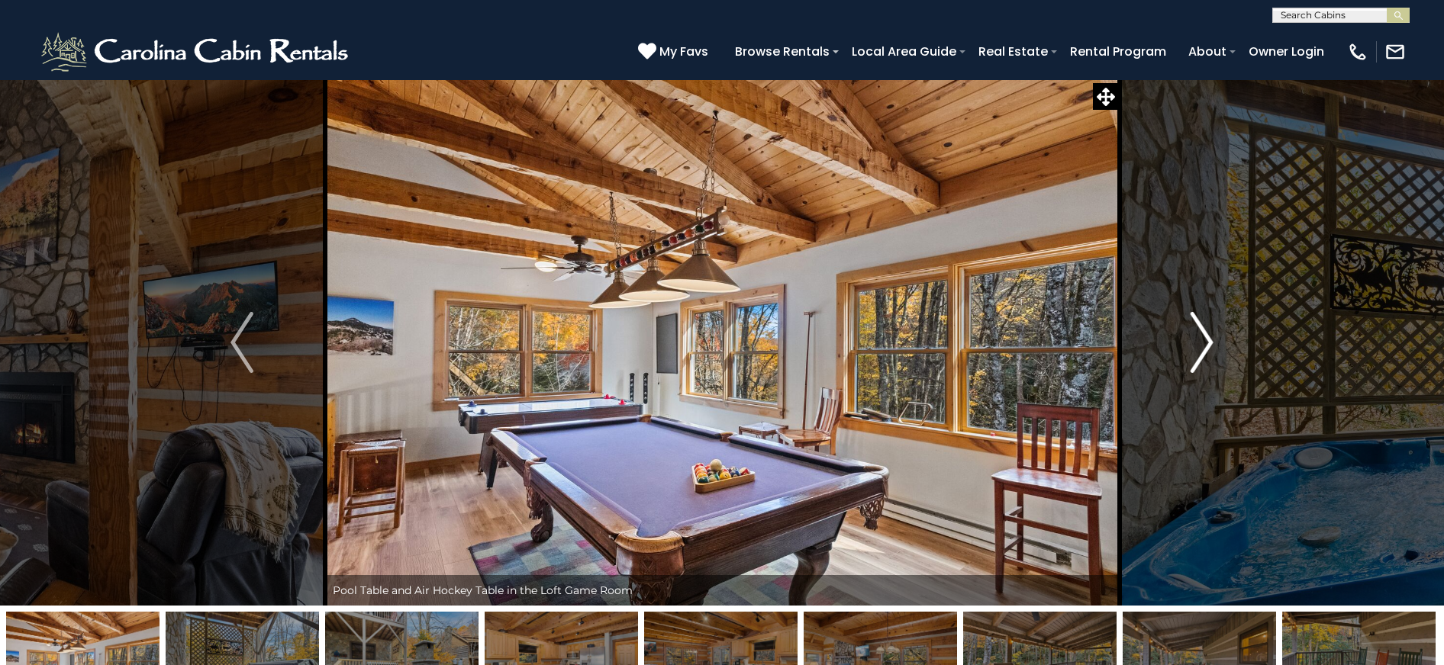
click at [1208, 347] on img "Next" at bounding box center [1201, 342] width 23 height 61
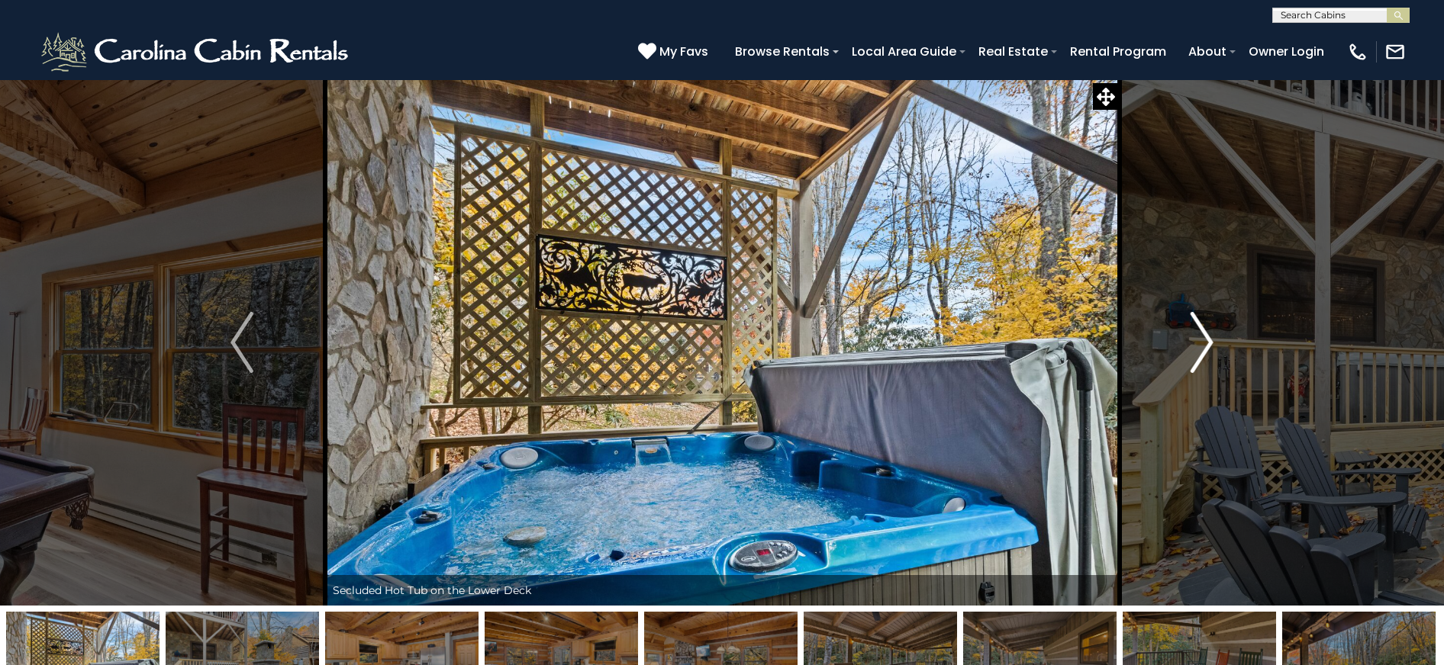
click at [1208, 347] on img "Next" at bounding box center [1201, 342] width 23 height 61
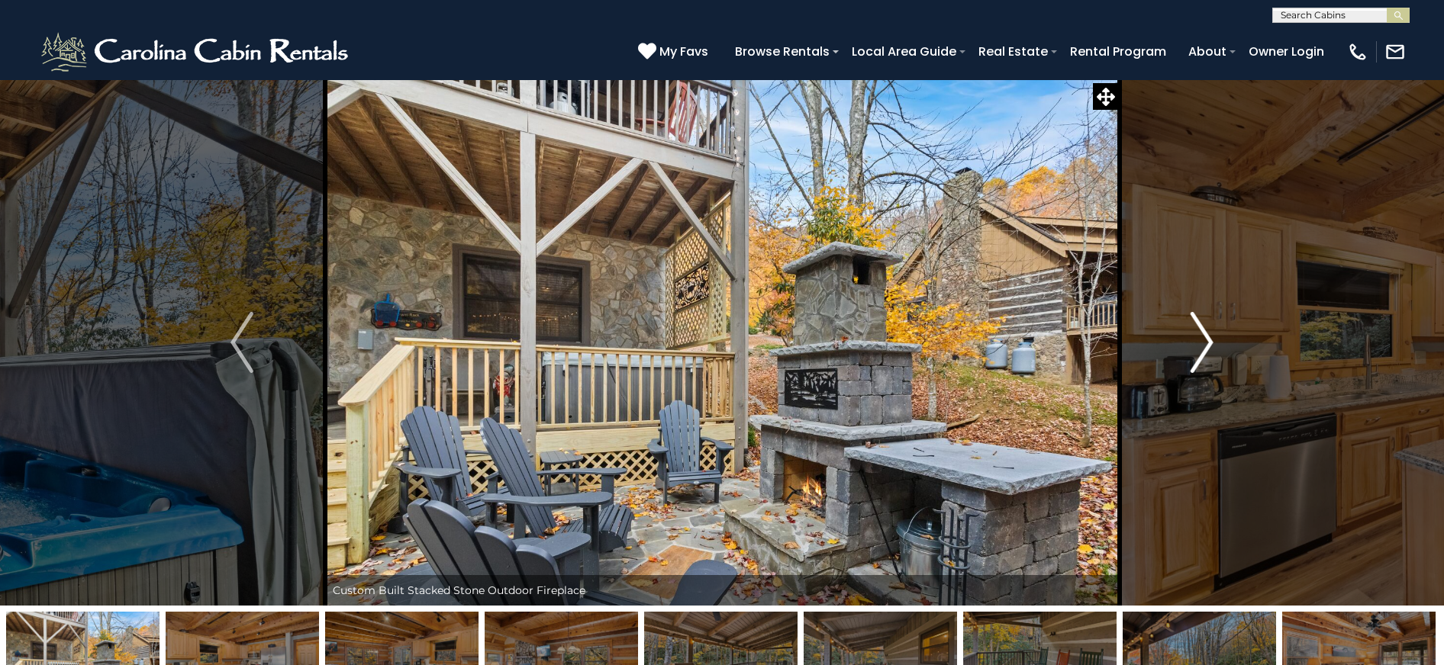
click at [1208, 347] on img "Next" at bounding box center [1201, 342] width 23 height 61
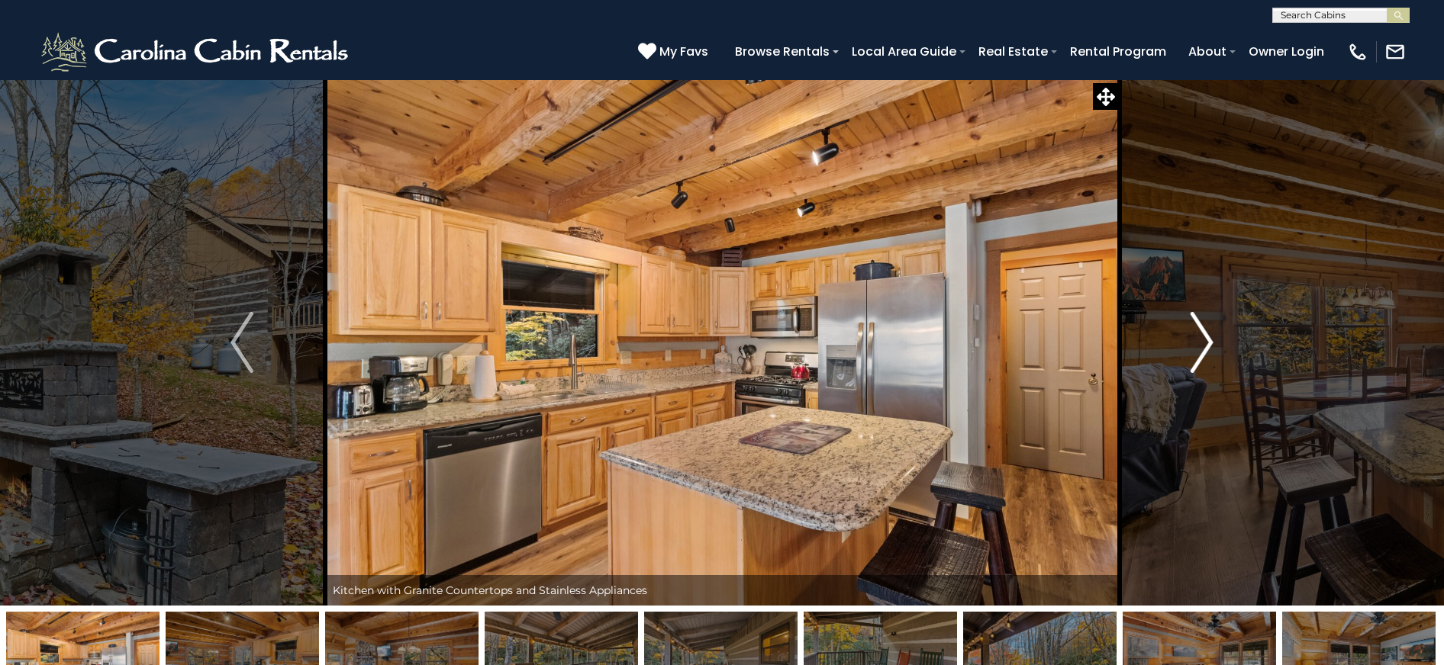
click at [1208, 347] on img "Next" at bounding box center [1201, 342] width 23 height 61
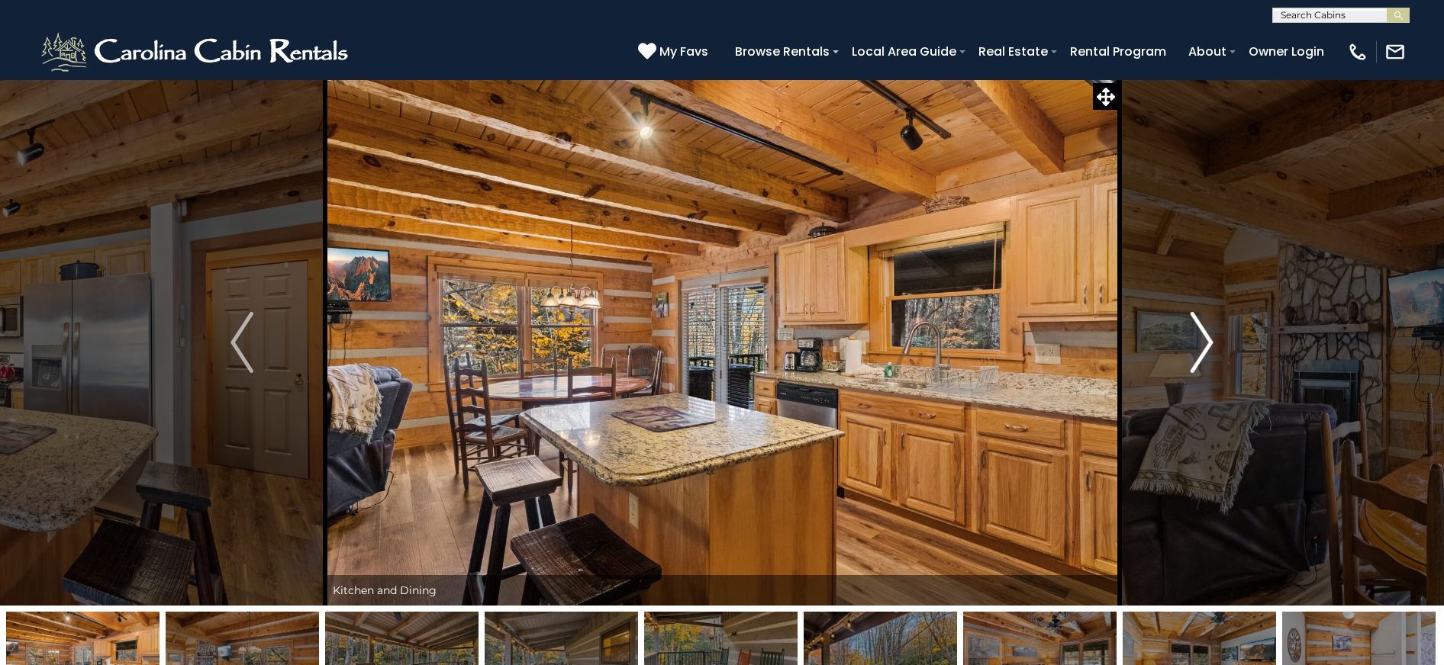
click at [1208, 347] on img "Next" at bounding box center [1201, 342] width 23 height 61
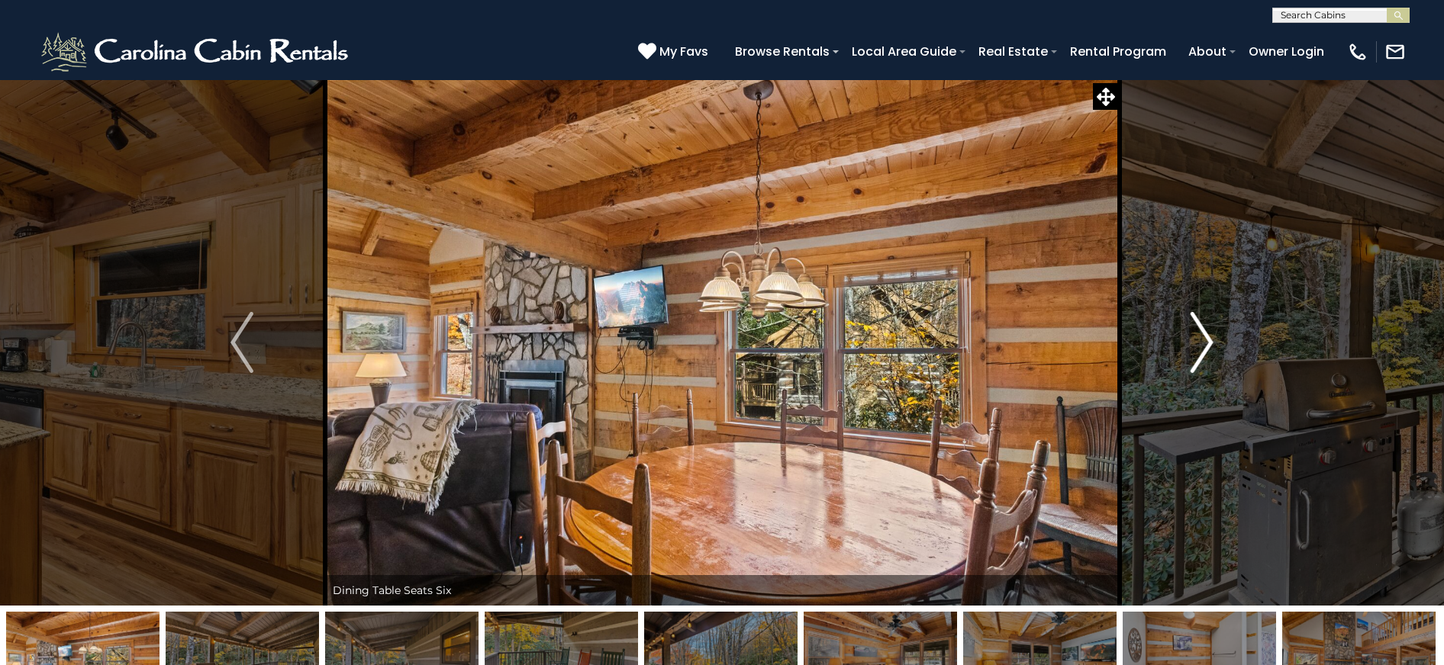
click at [1208, 347] on img "Next" at bounding box center [1201, 342] width 23 height 61
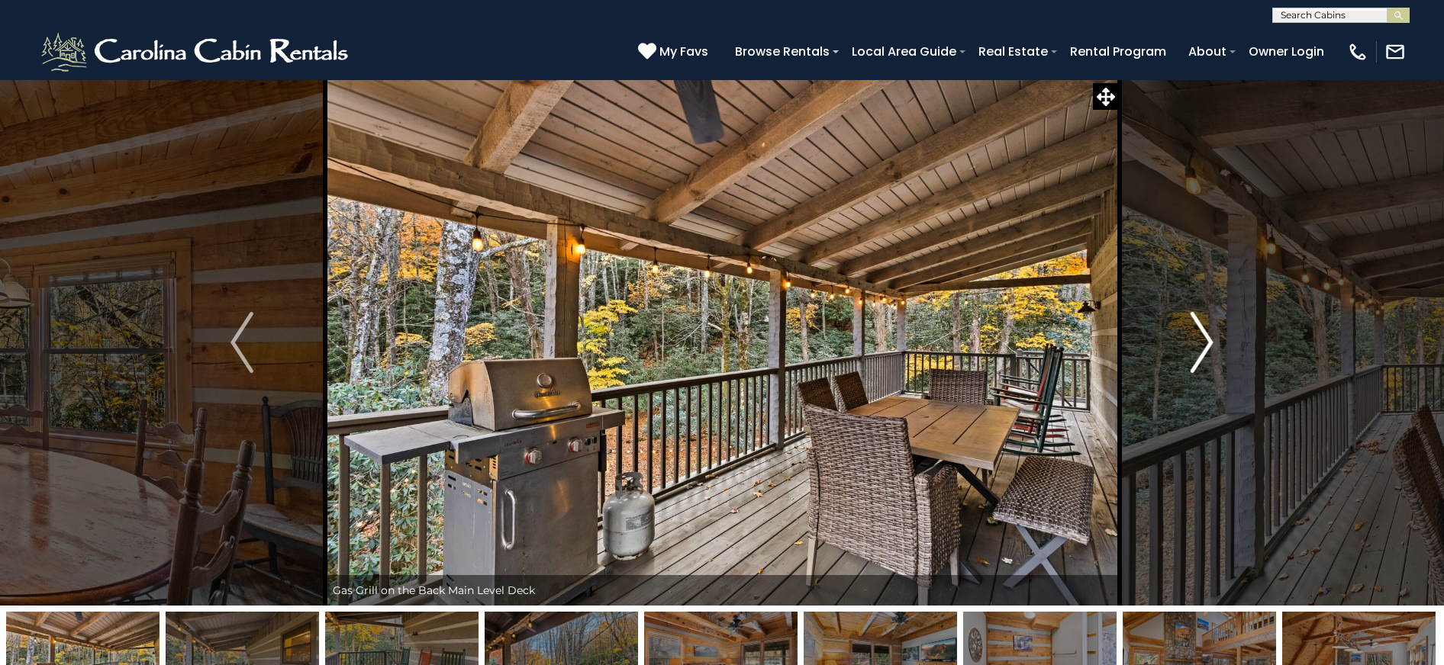
click at [1208, 347] on img "Next" at bounding box center [1201, 342] width 23 height 61
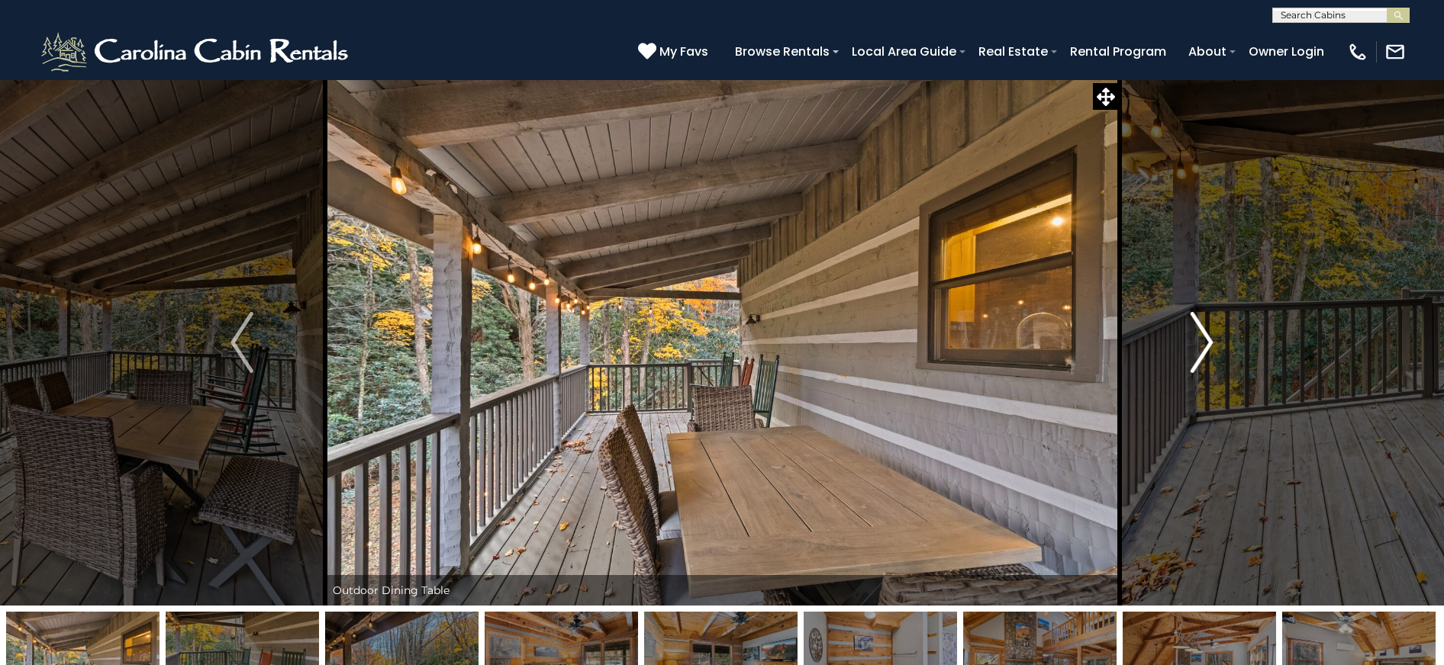
click at [1207, 348] on img "Next" at bounding box center [1201, 342] width 23 height 61
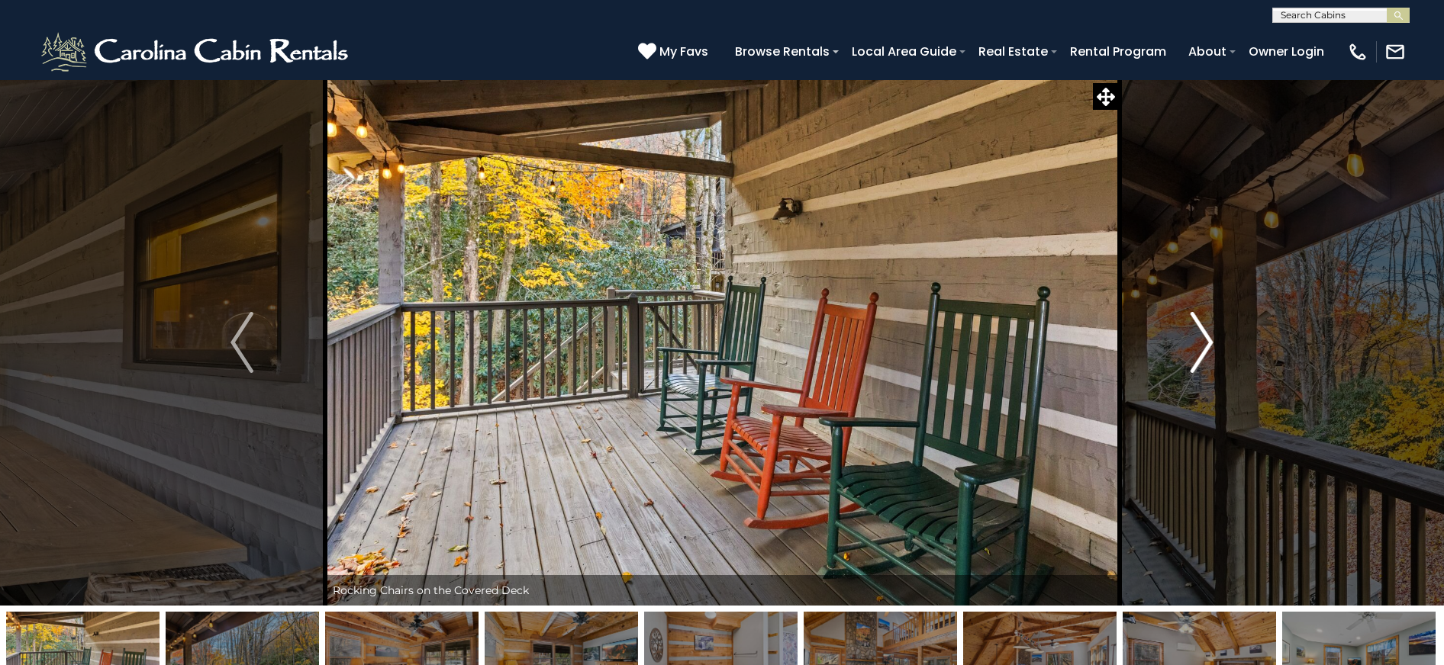
click at [1207, 349] on img "Next" at bounding box center [1201, 342] width 23 height 61
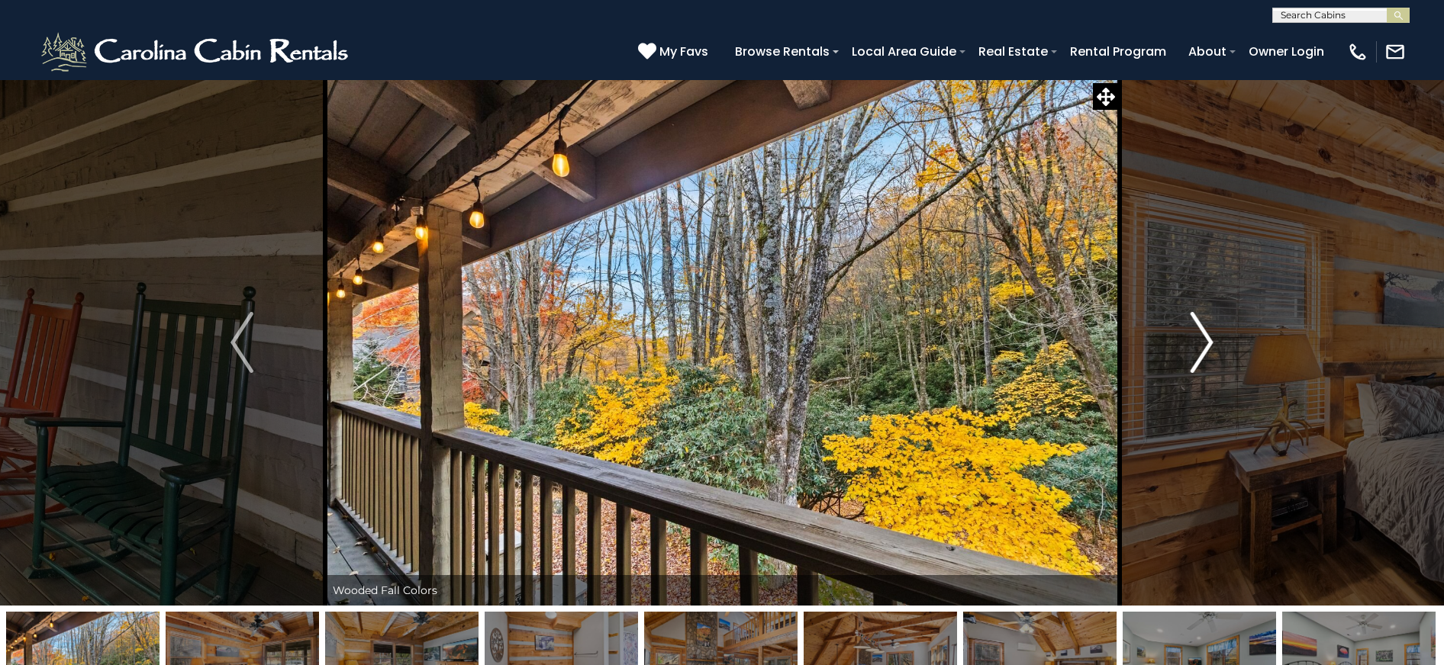
click at [1207, 349] on img "Next" at bounding box center [1201, 342] width 23 height 61
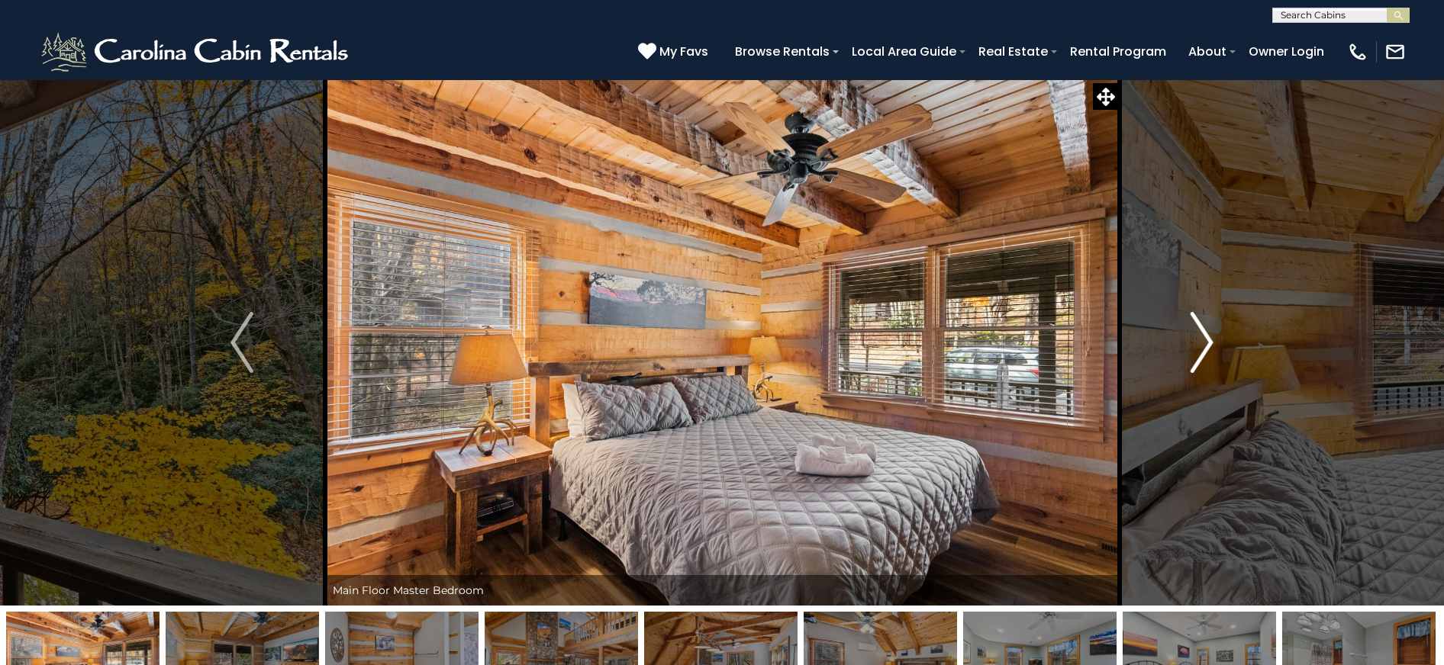
click at [1207, 349] on img "Next" at bounding box center [1201, 342] width 23 height 61
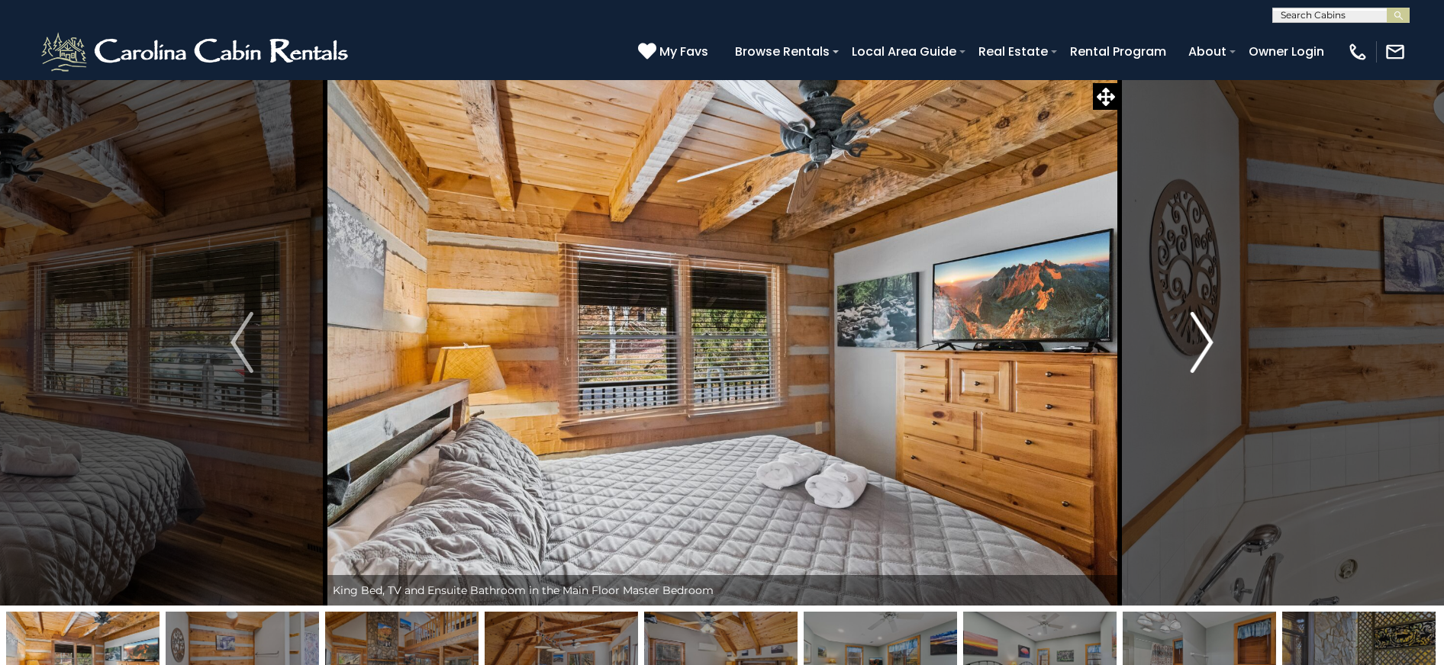
click at [1207, 349] on img "Next" at bounding box center [1201, 342] width 23 height 61
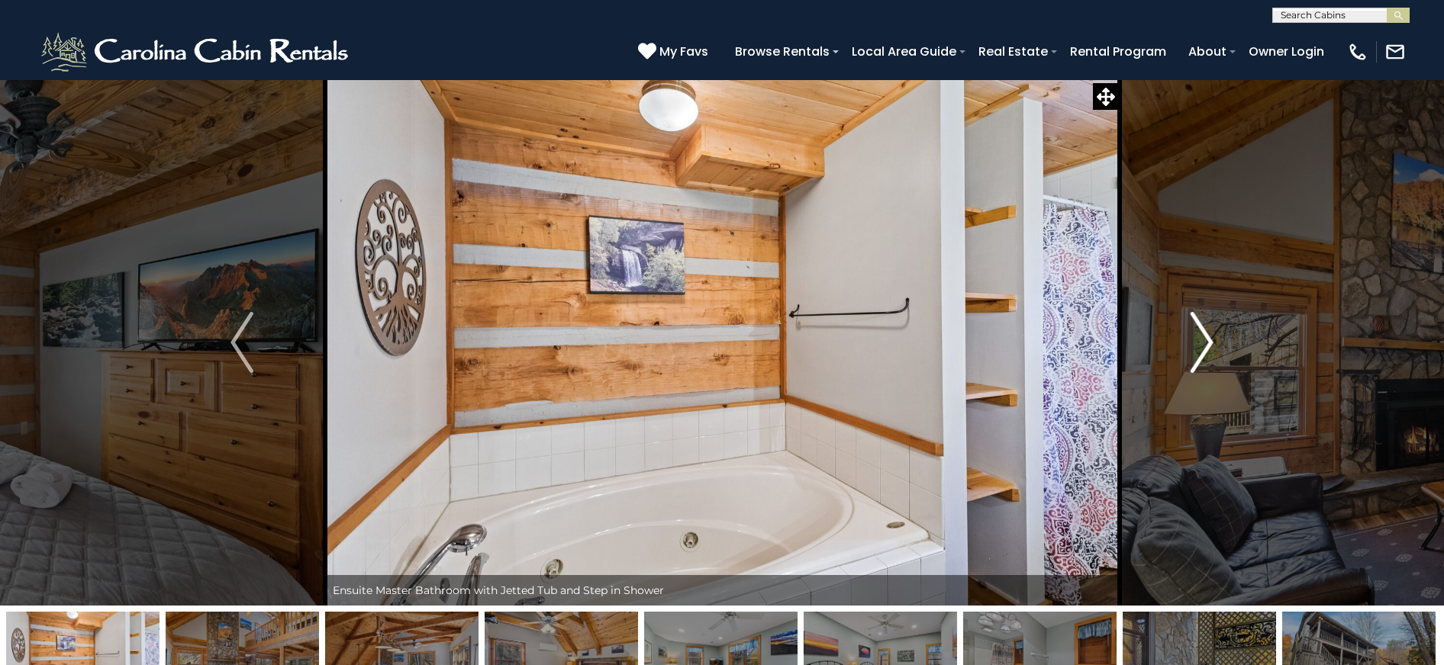
click at [1207, 349] on img "Next" at bounding box center [1201, 342] width 23 height 61
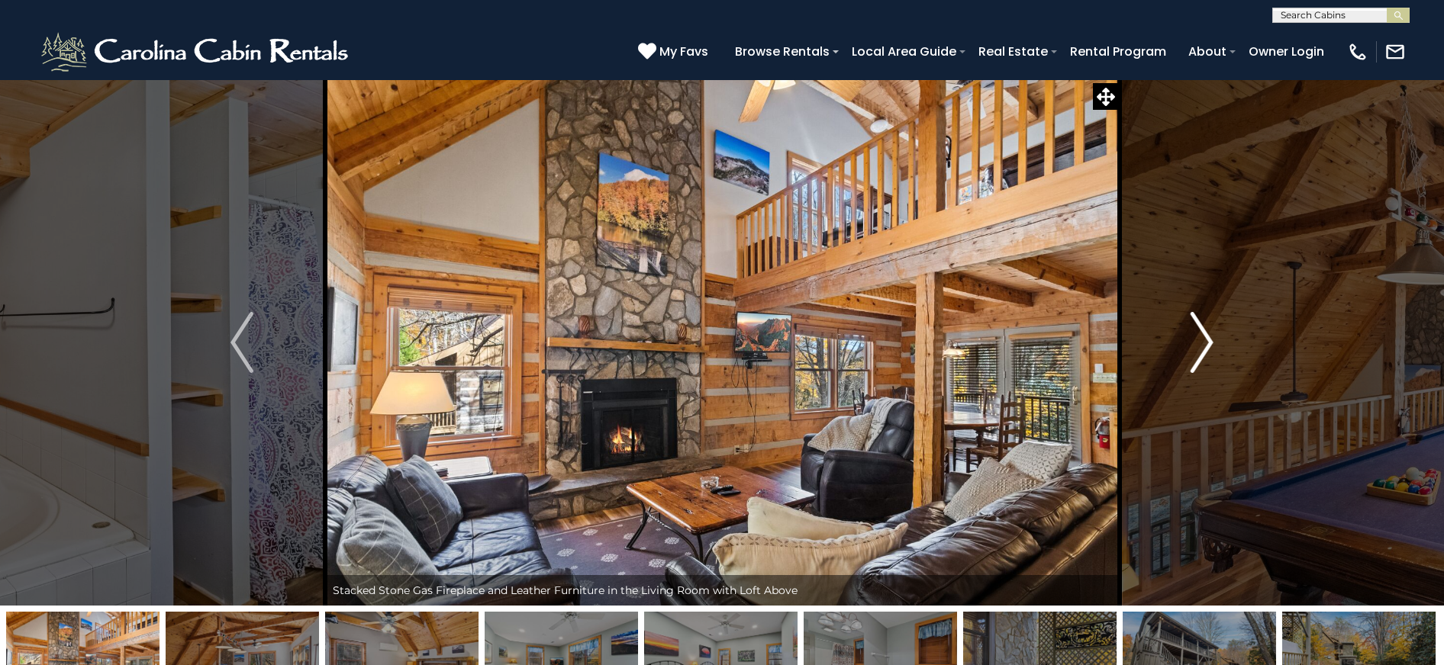
click at [1207, 349] on img "Next" at bounding box center [1201, 342] width 23 height 61
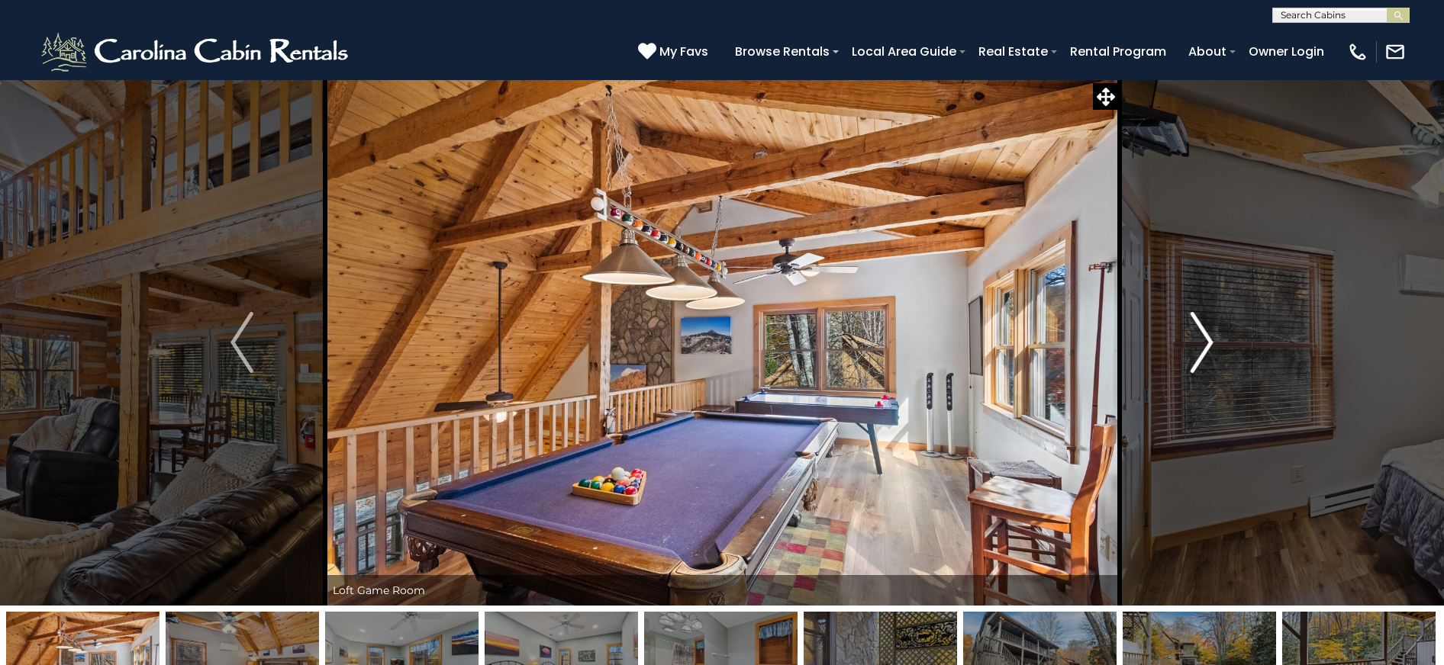
click at [1207, 349] on img "Next" at bounding box center [1201, 342] width 23 height 61
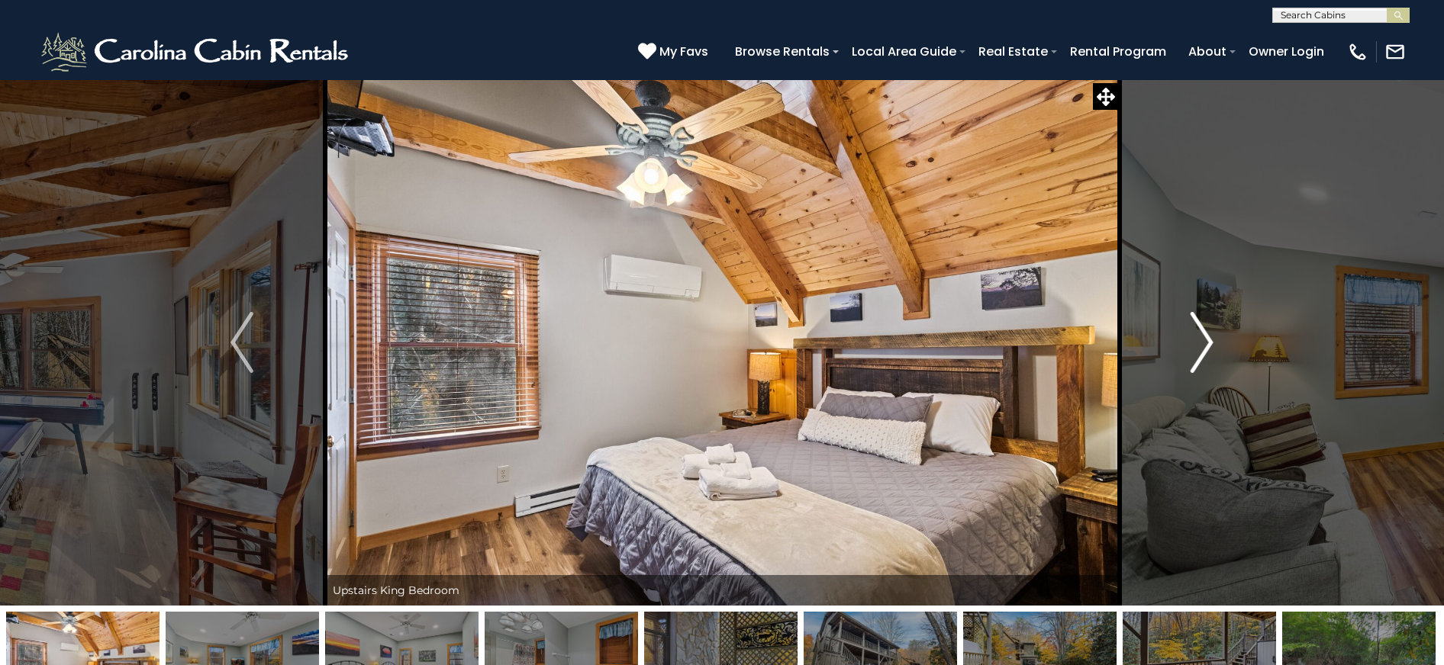
click at [1207, 349] on img "Next" at bounding box center [1201, 342] width 23 height 61
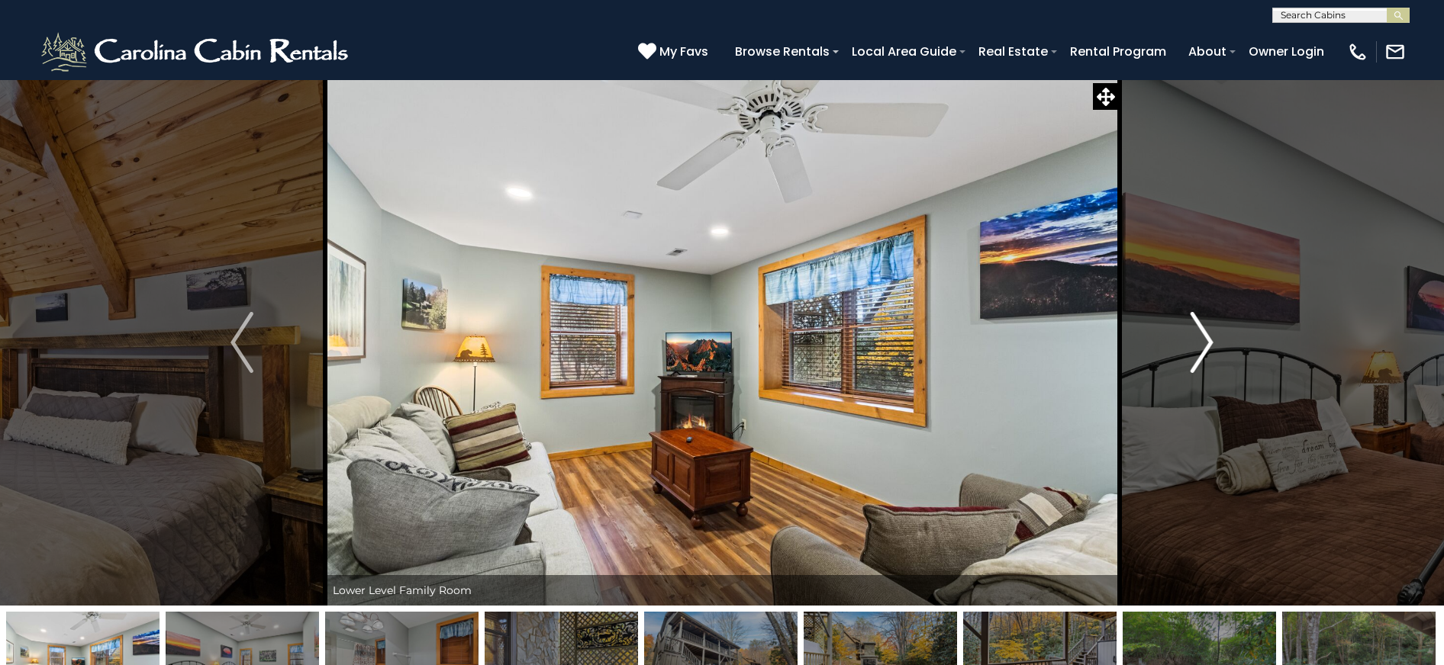
click at [1207, 349] on img "Next" at bounding box center [1201, 342] width 23 height 61
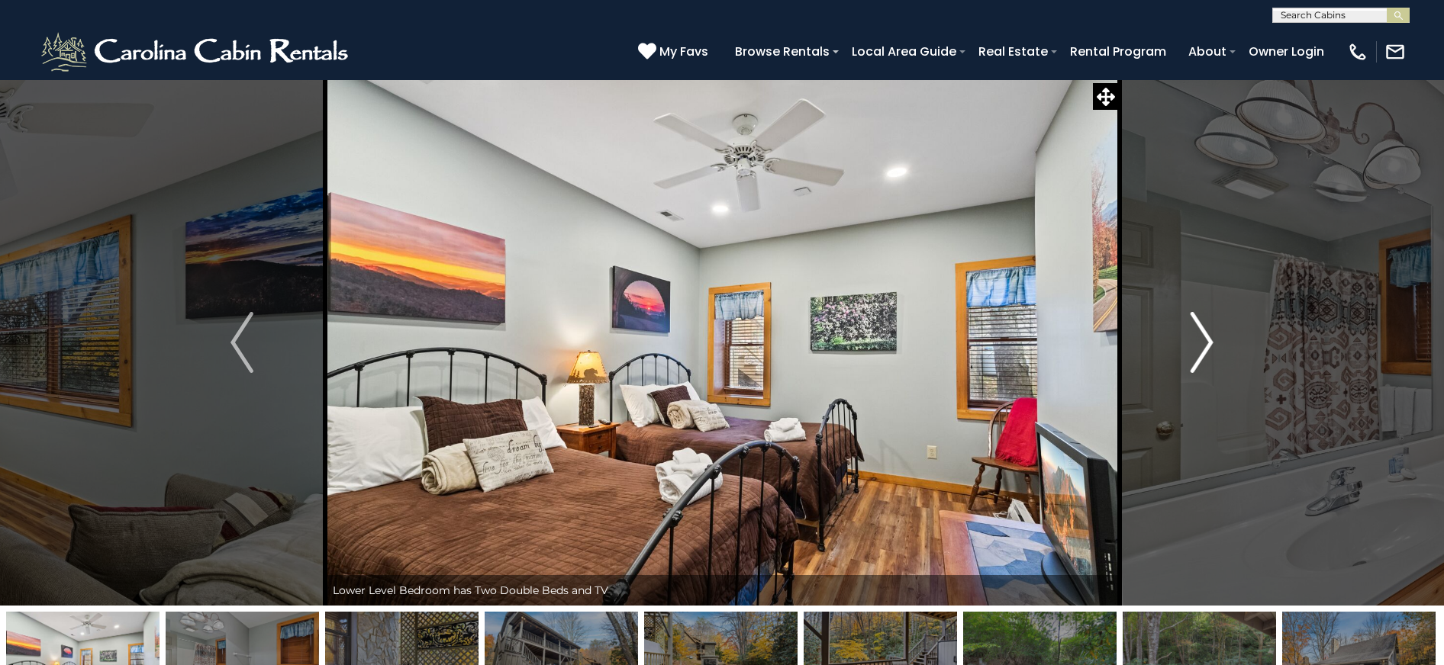
click at [1207, 349] on img "Next" at bounding box center [1201, 342] width 23 height 61
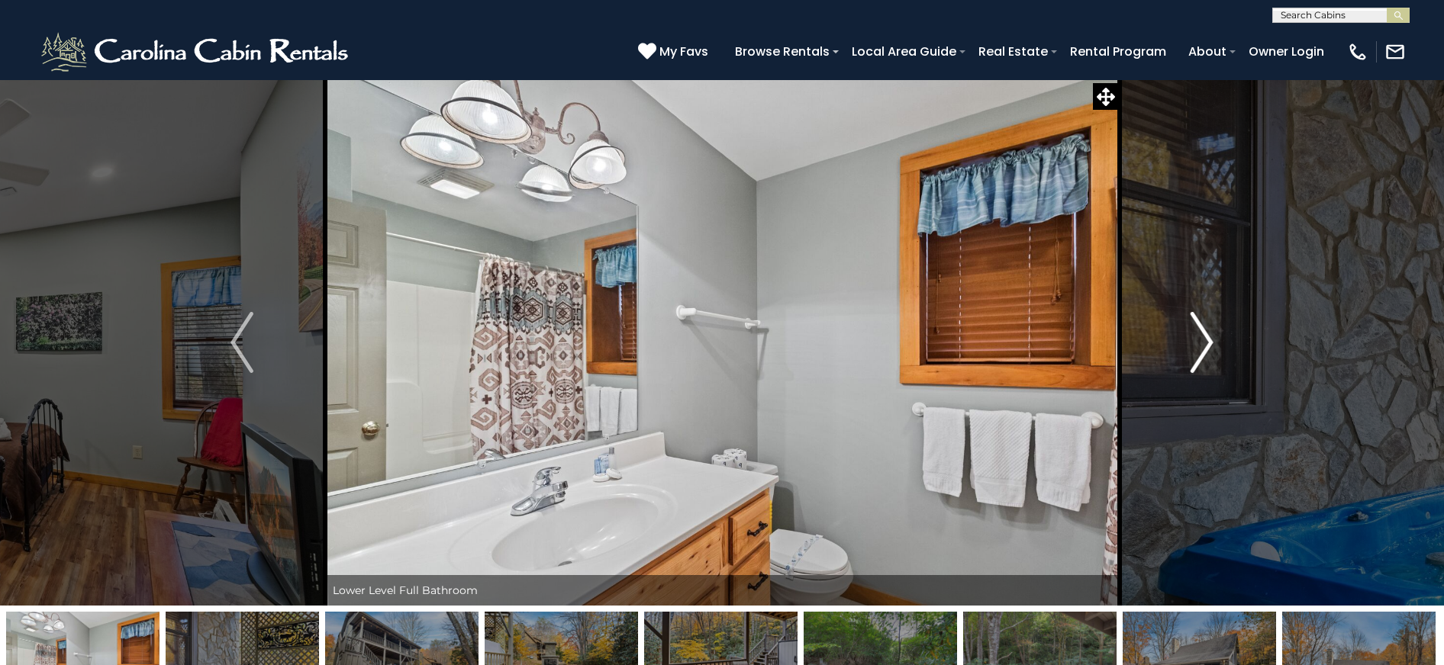
click at [1207, 349] on img "Next" at bounding box center [1201, 342] width 23 height 61
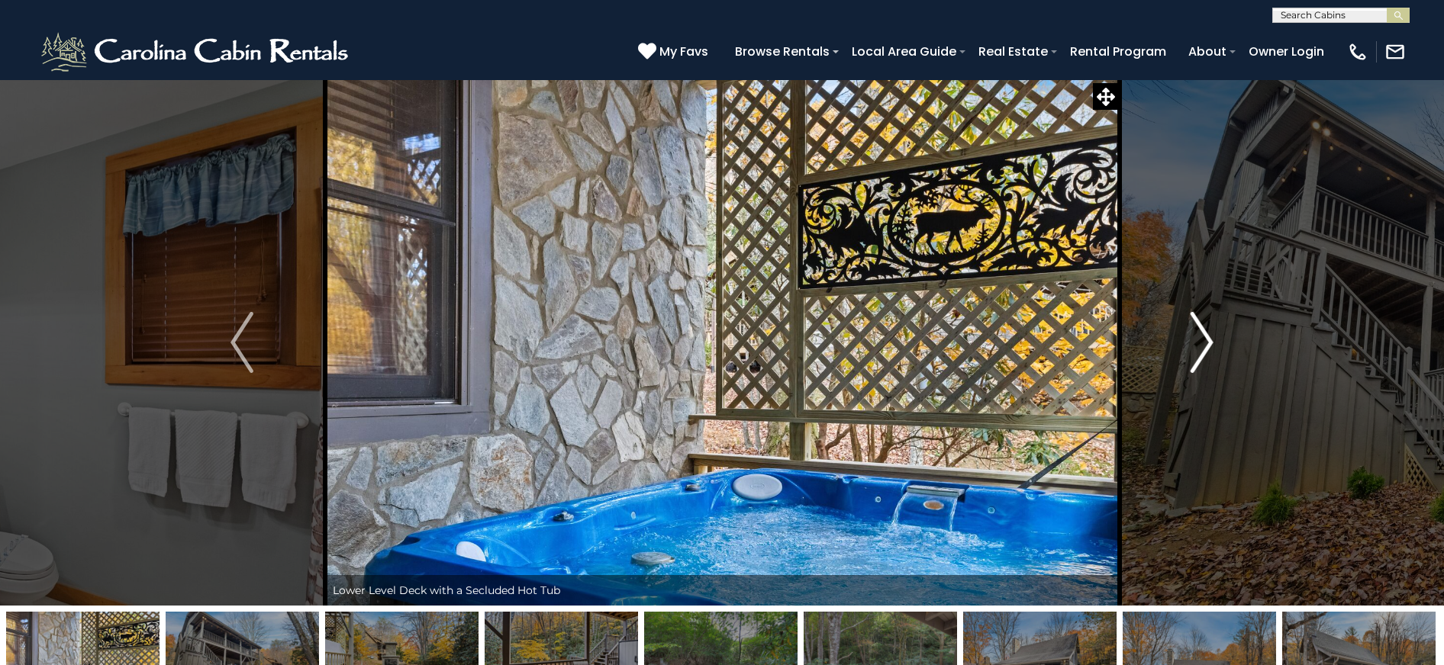
click at [1207, 349] on img "Next" at bounding box center [1201, 342] width 23 height 61
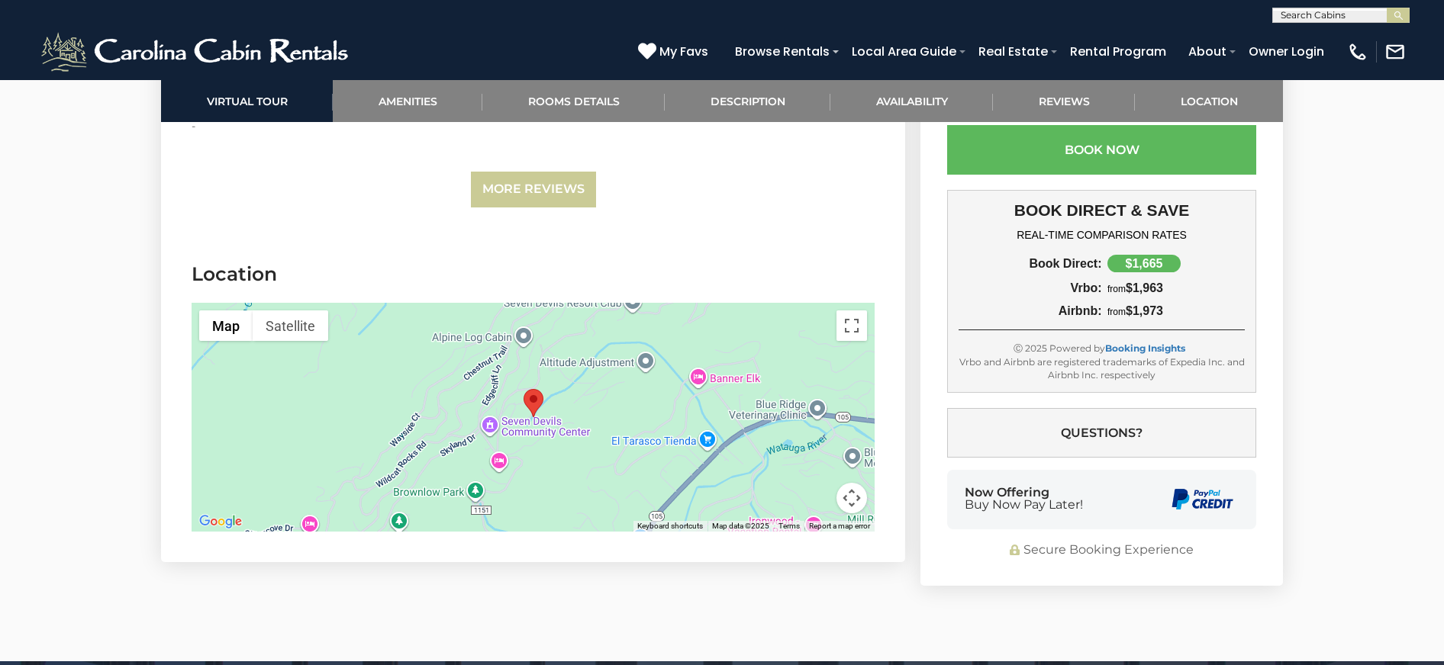
scroll to position [3739, 0]
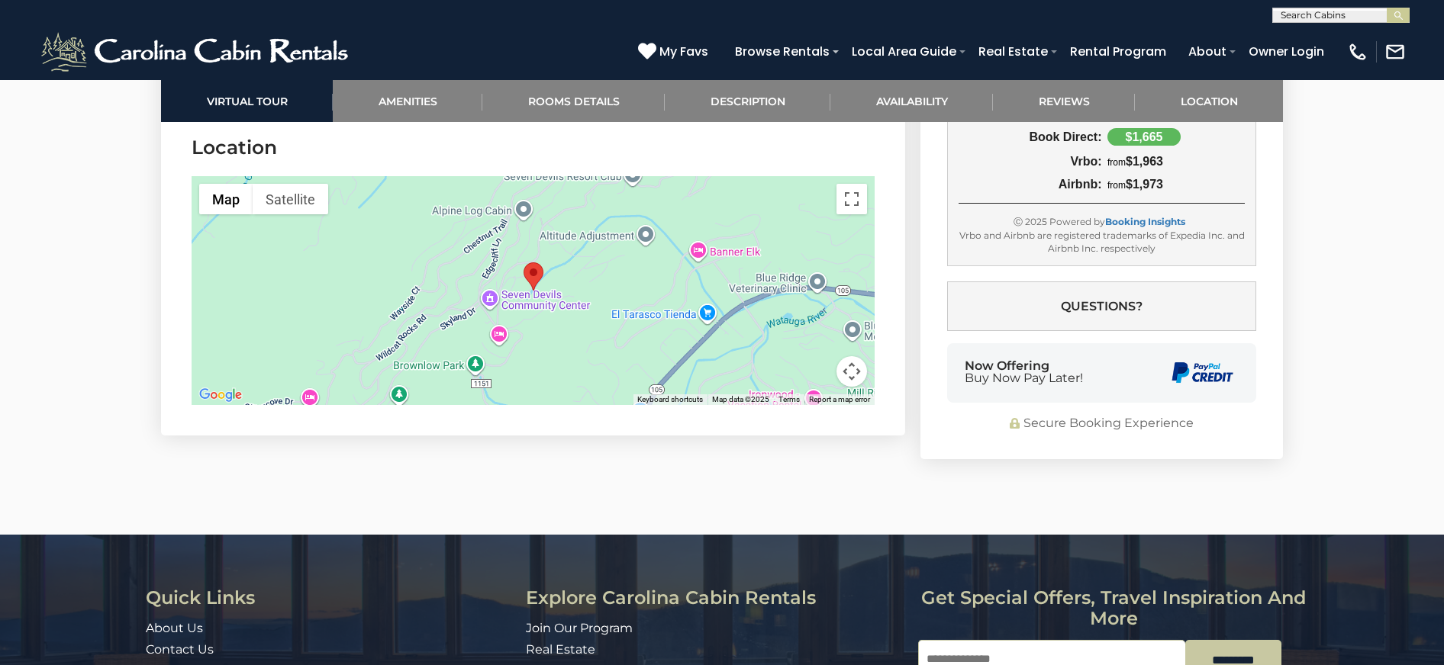
click at [559, 311] on div at bounding box center [533, 290] width 683 height 229
click at [848, 202] on button "Toggle fullscreen view" at bounding box center [851, 199] width 31 height 31
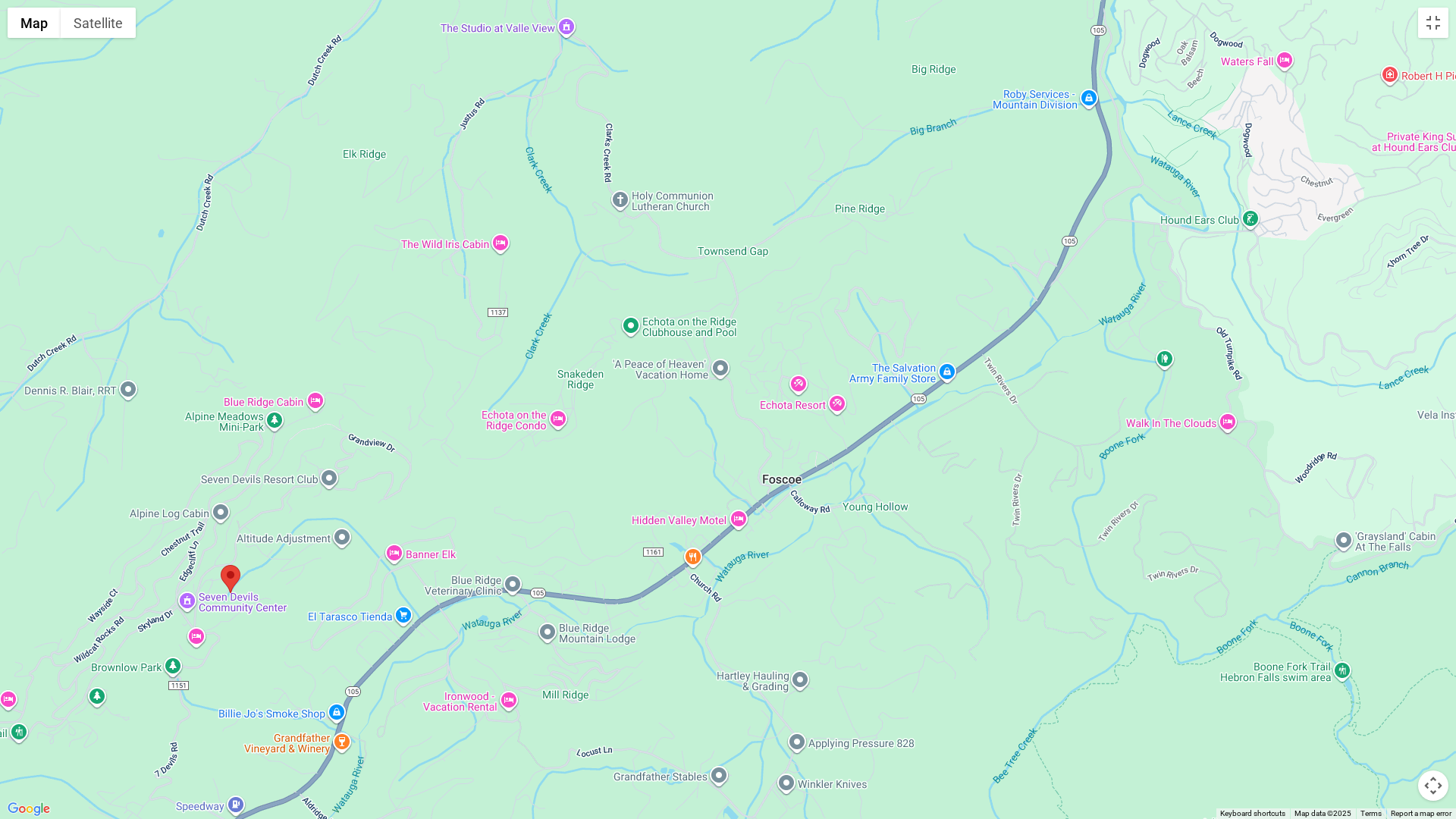
drag, startPoint x: 730, startPoint y: 490, endPoint x: 232, endPoint y: 675, distance: 531.3
click at [232, 661] on div at bounding box center [728, 410] width 1456 height 819
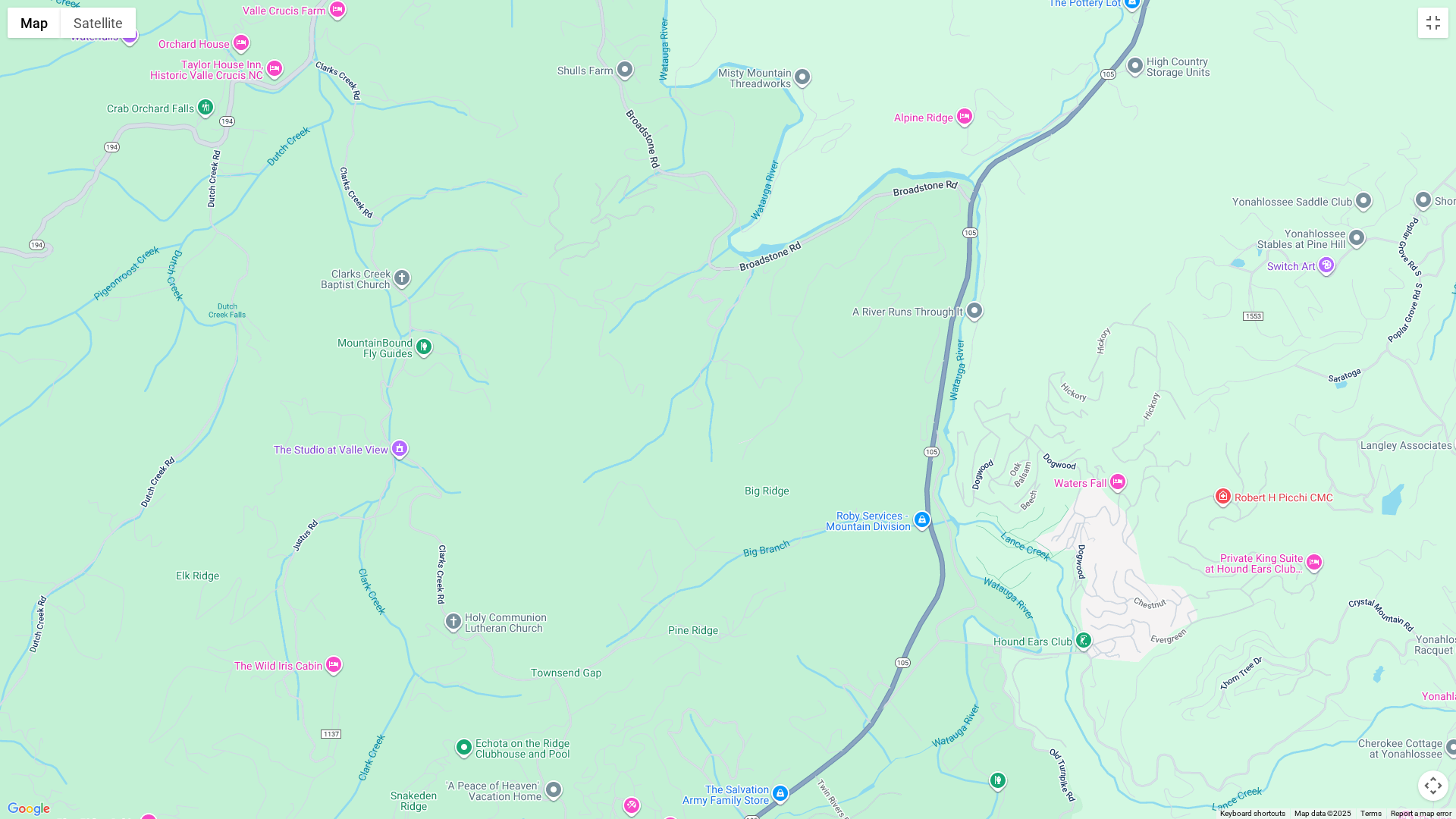
drag, startPoint x: 882, startPoint y: 318, endPoint x: 713, endPoint y: 731, distance: 446.2
click at [713, 661] on div at bounding box center [728, 410] width 1456 height 819
